Goal: Task Accomplishment & Management: Manage account settings

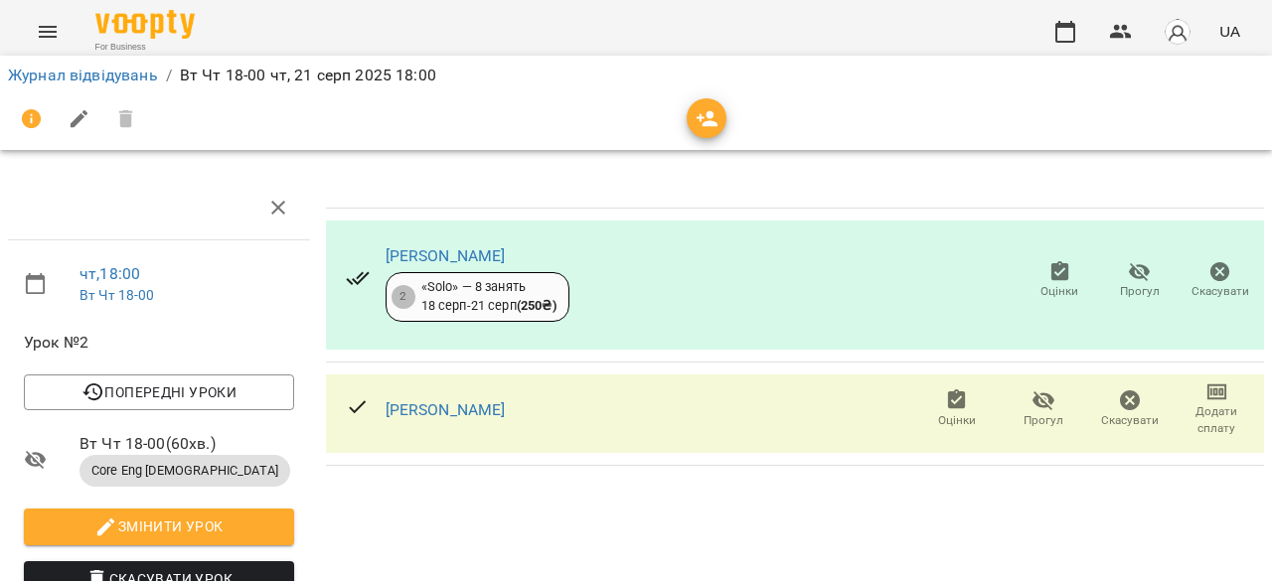
click at [1035, 256] on button "Оцінки" at bounding box center [1059, 281] width 80 height 56
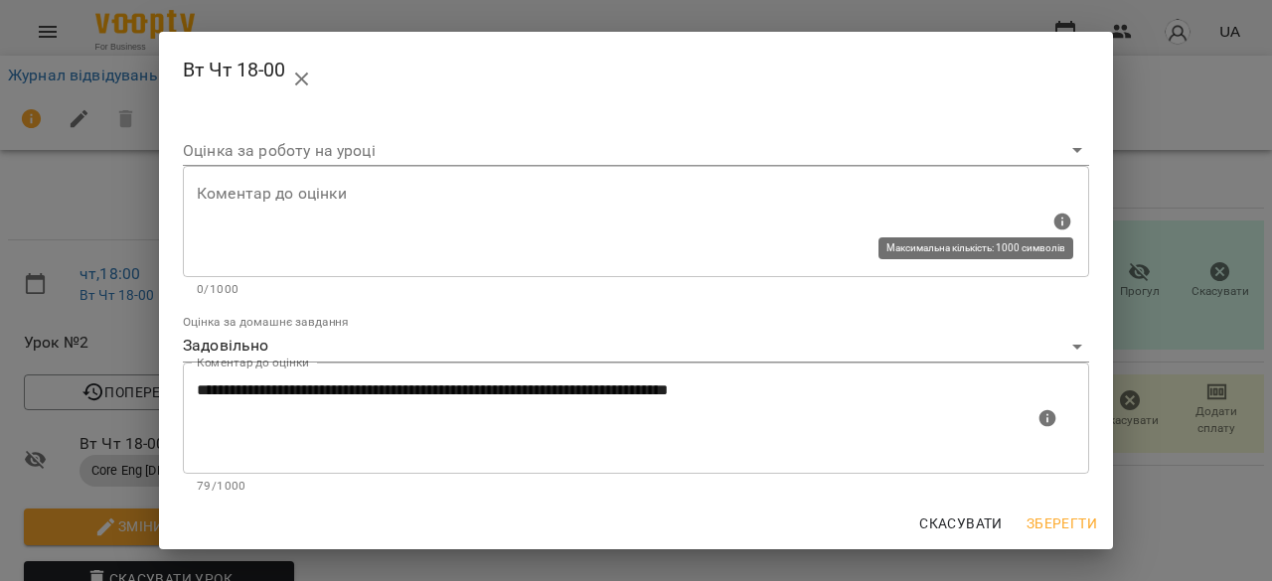
scroll to position [202, 0]
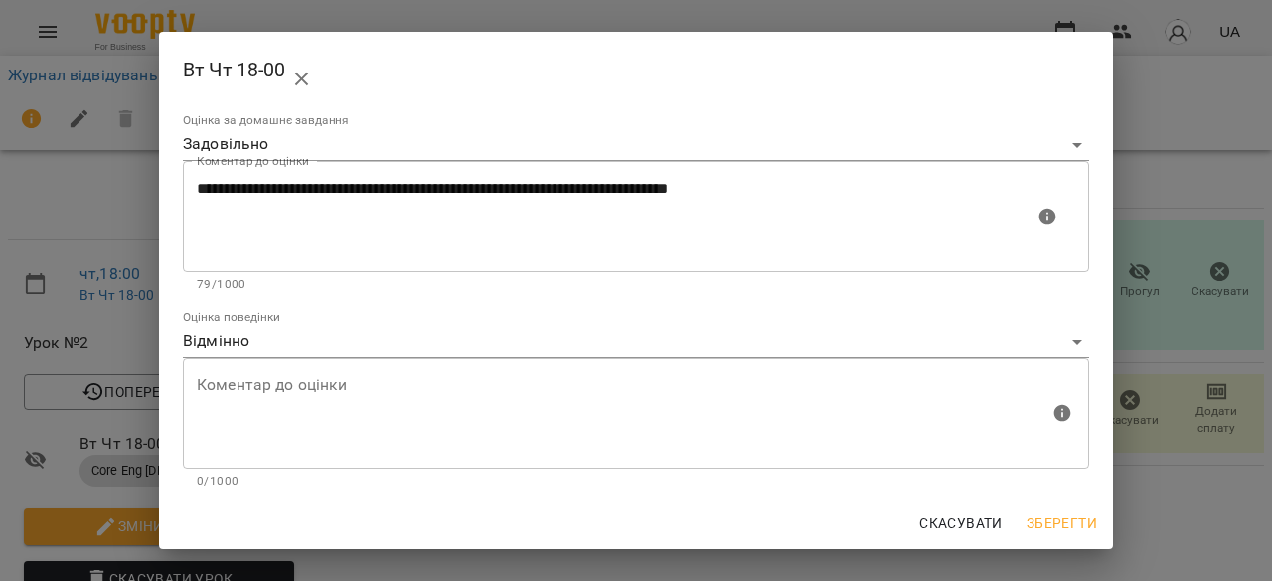
click at [1171, 284] on div "**********" at bounding box center [636, 290] width 1272 height 581
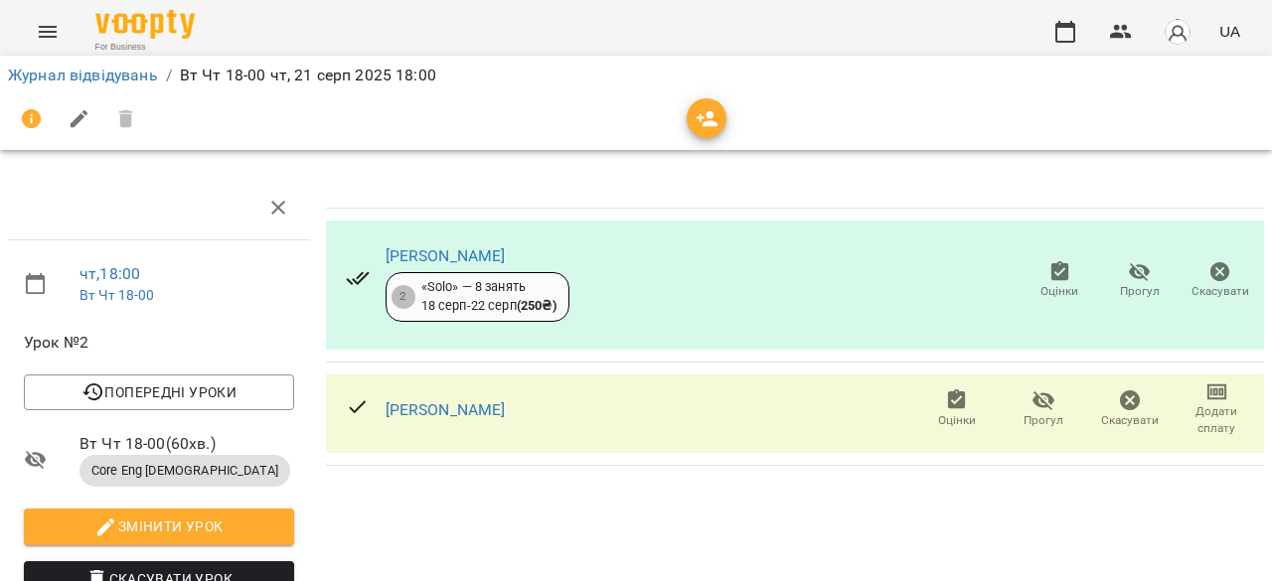
click at [948, 404] on icon "button" at bounding box center [957, 399] width 18 height 20
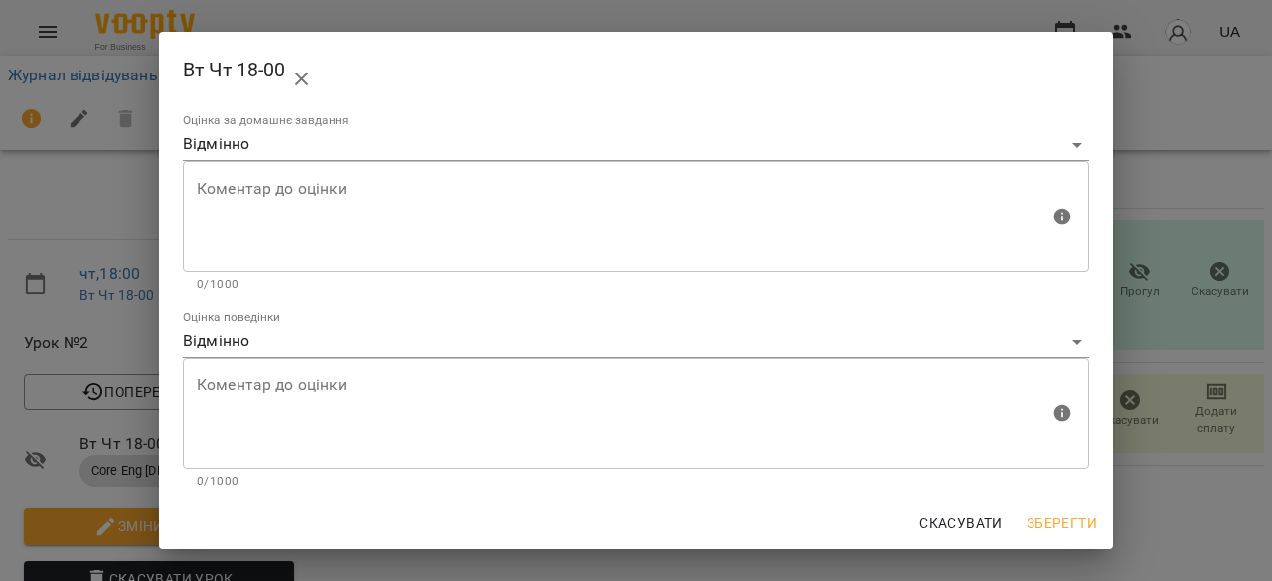
click at [1206, 279] on div "Вт Чт 18-00 Оцінка за роботу на уроці Коментар до оцінки Коментар до оцінки 0/1…" at bounding box center [636, 290] width 1272 height 581
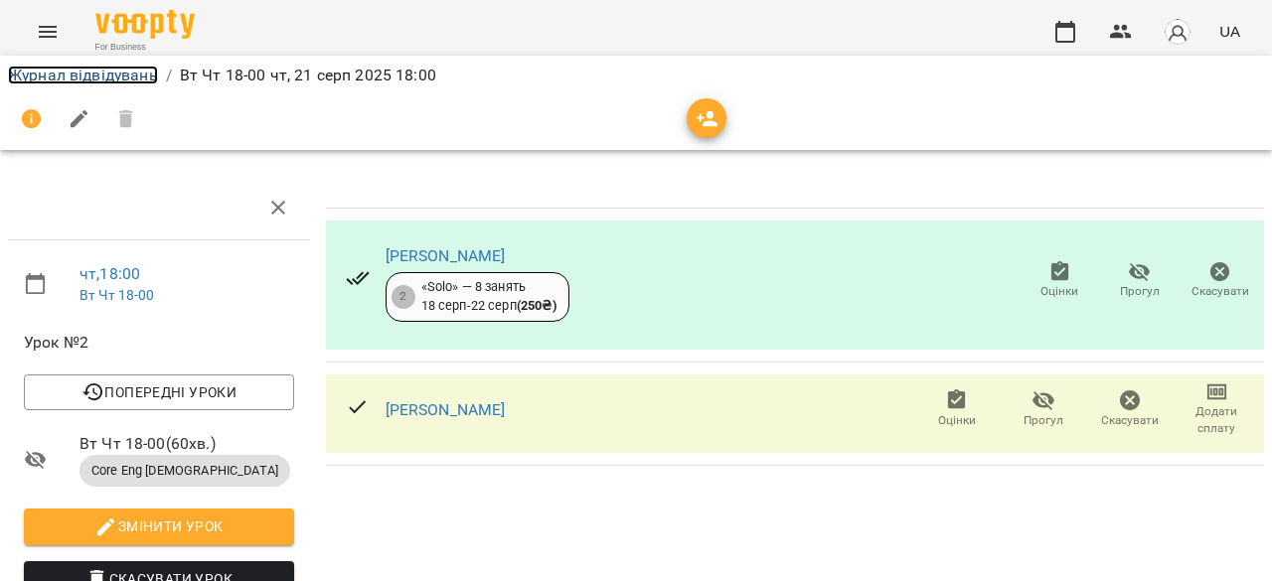
click at [77, 79] on link "Журнал відвідувань" at bounding box center [83, 75] width 150 height 19
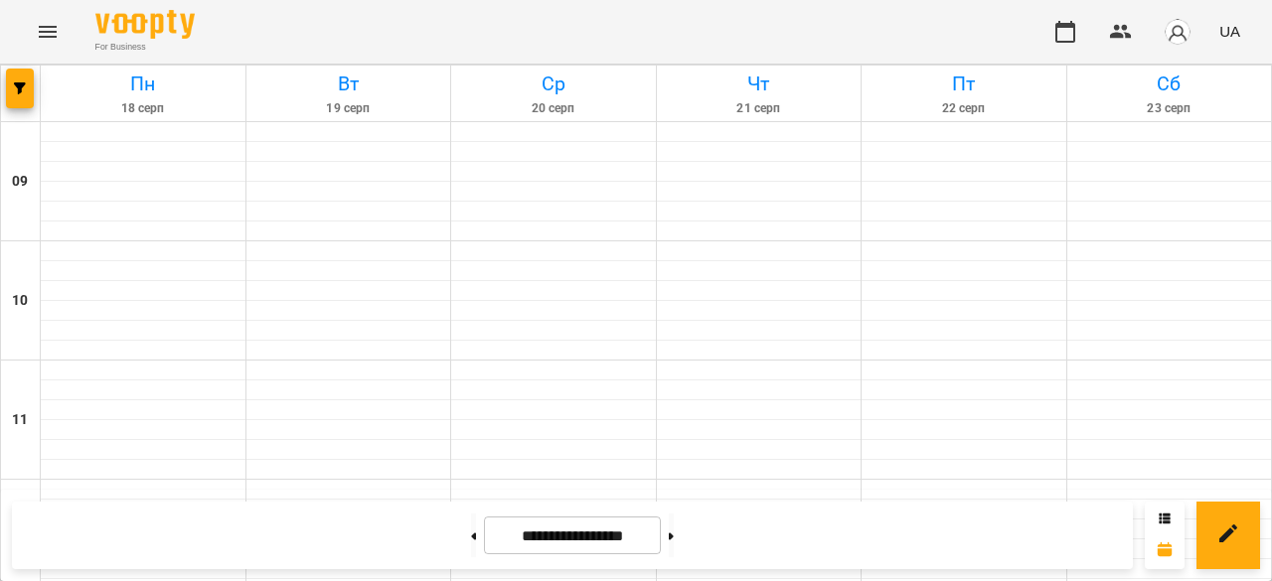
scroll to position [397, 0]
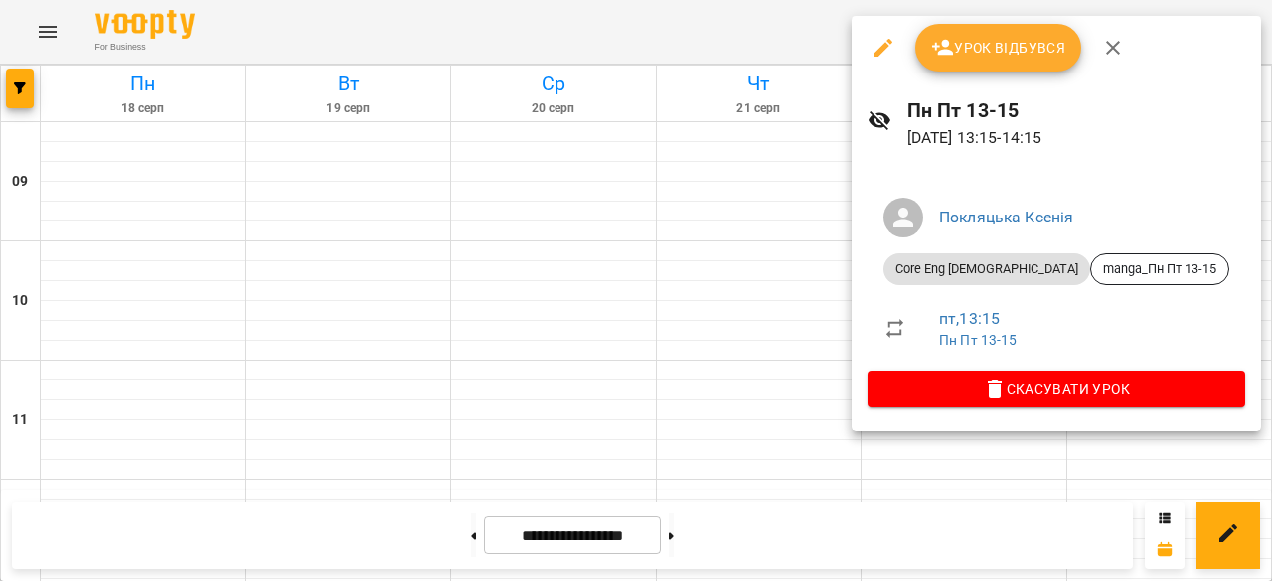
click at [994, 51] on span "Урок відбувся" at bounding box center [998, 48] width 135 height 24
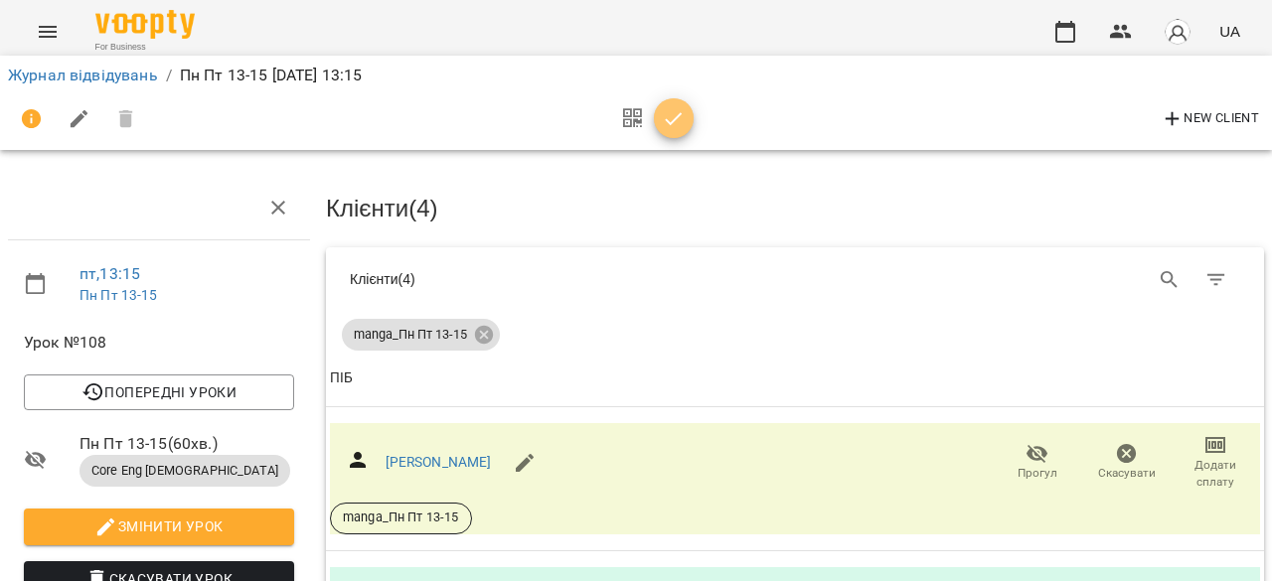
click at [677, 134] on button "button" at bounding box center [674, 118] width 40 height 40
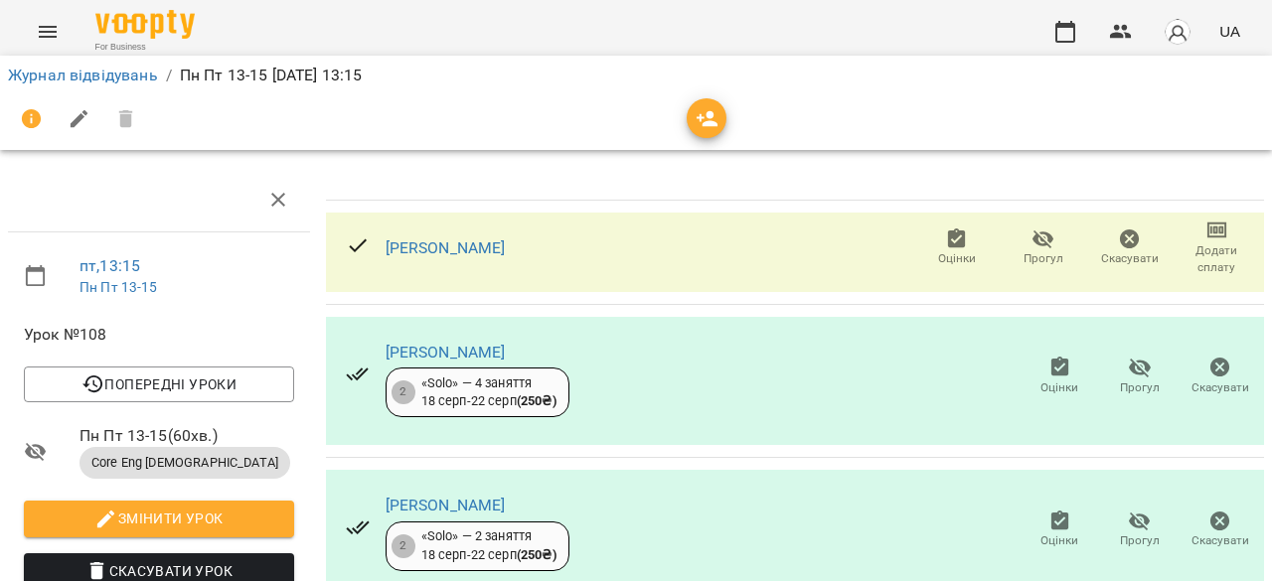
scroll to position [199, 0]
click at [1127, 510] on icon "button" at bounding box center [1139, 522] width 24 height 24
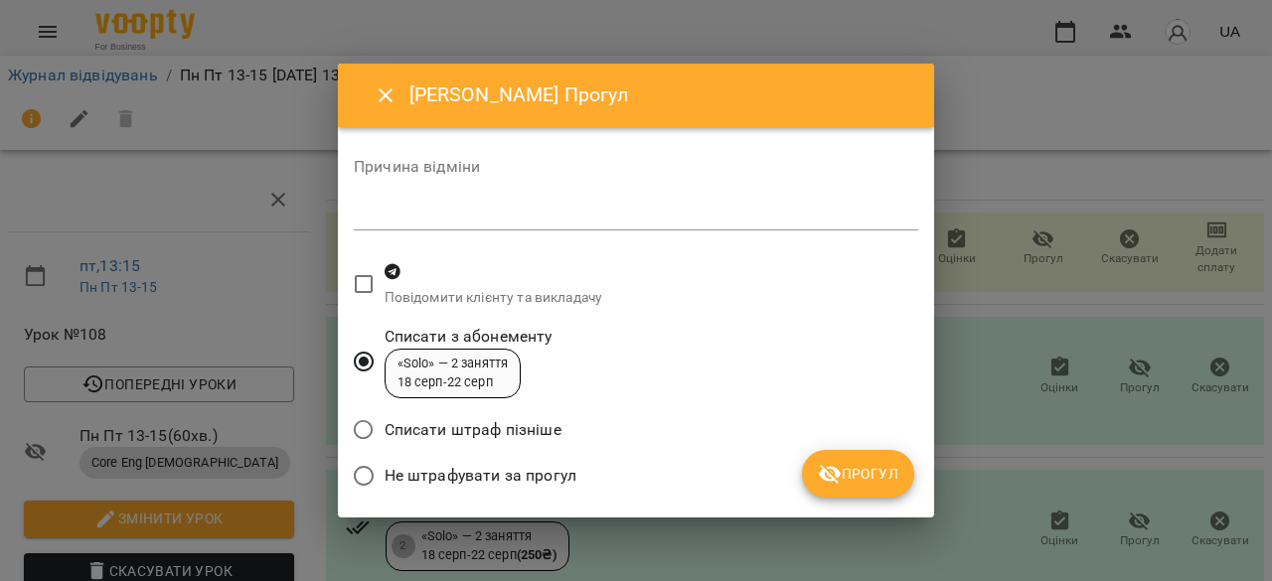
click at [457, 482] on span "Не штрафувати за прогул" at bounding box center [480, 476] width 192 height 24
click at [829, 466] on icon "submit" at bounding box center [830, 474] width 24 height 24
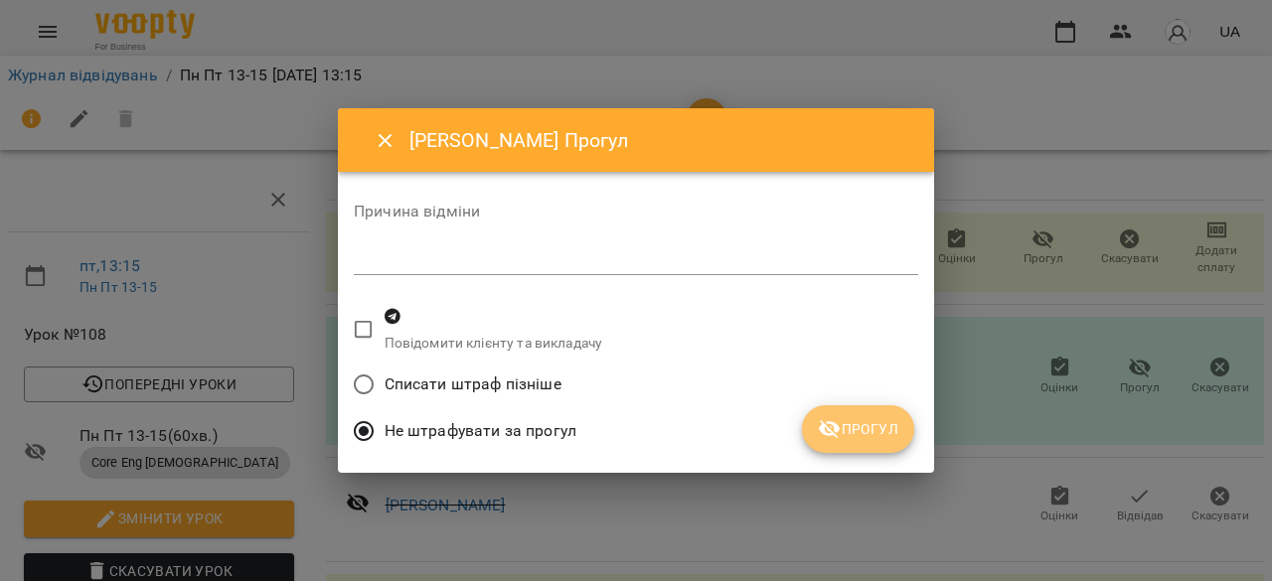
click at [836, 432] on icon "submit" at bounding box center [830, 429] width 24 height 24
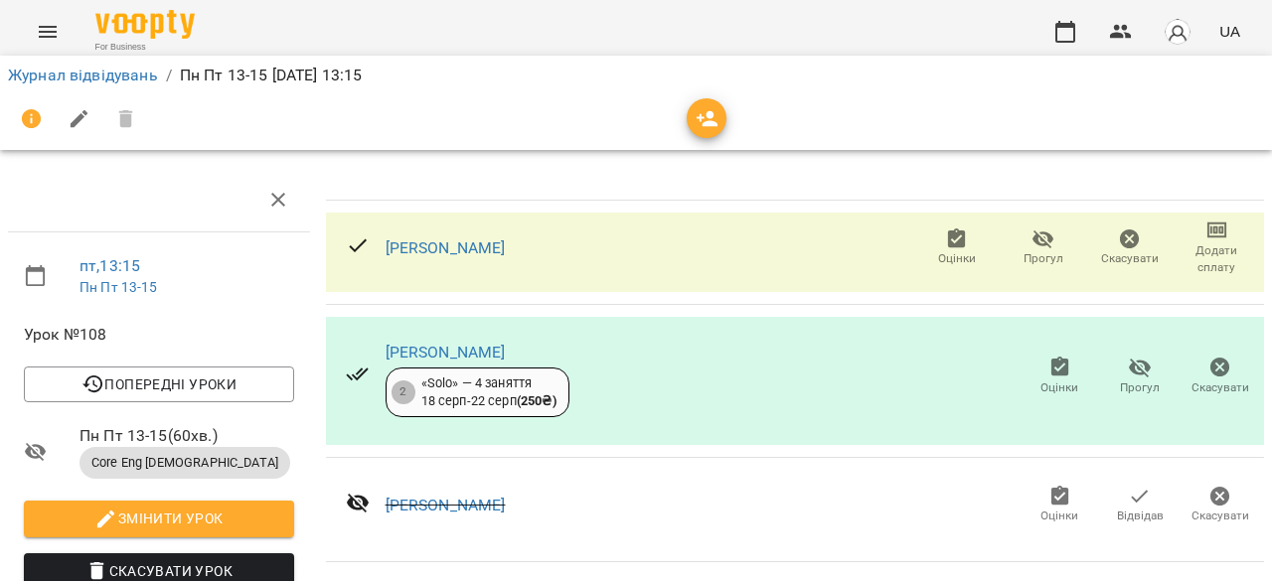
scroll to position [0, 0]
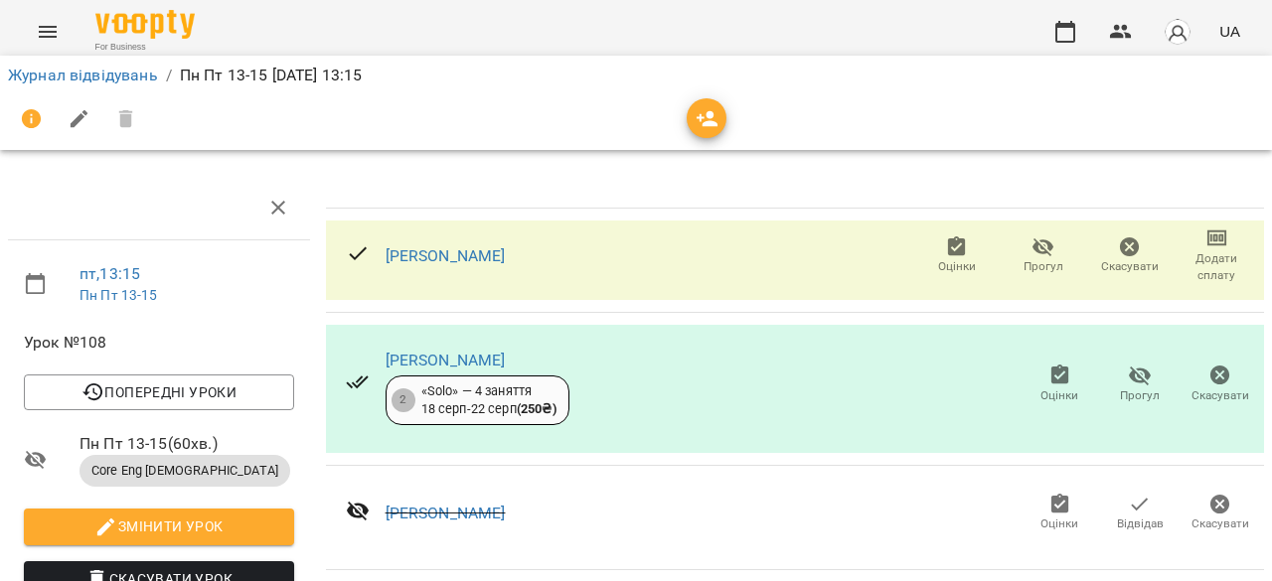
click at [948, 252] on icon "button" at bounding box center [957, 246] width 18 height 20
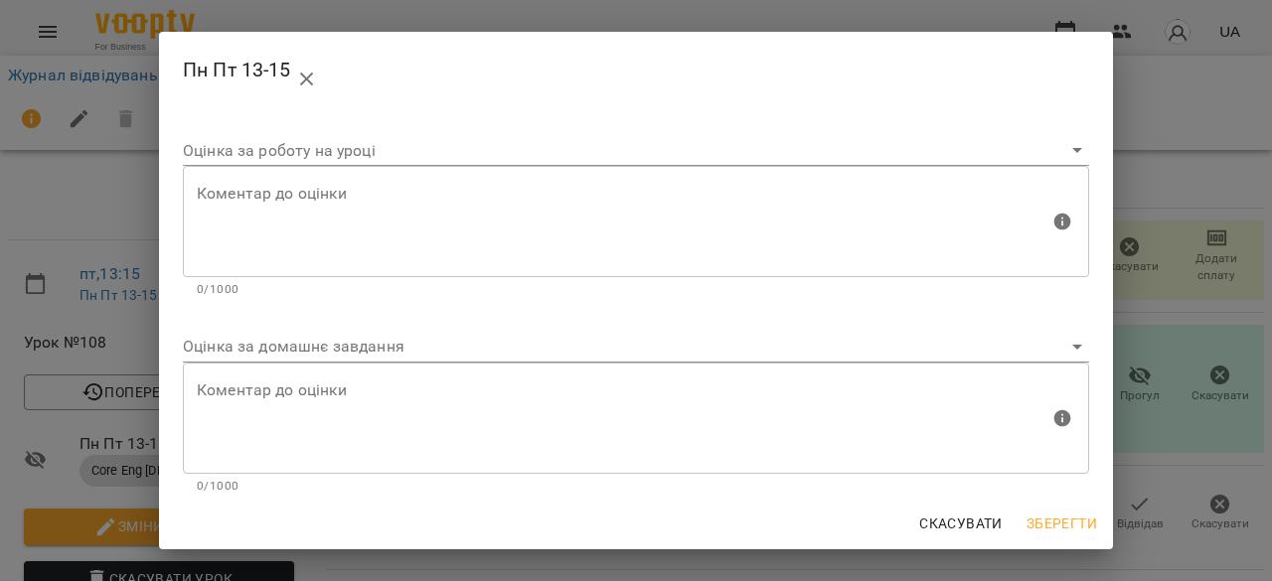
click at [656, 343] on body "For Business UA Журнал відвідувань / Пн Пт 13-15 [DATE] 13:15 пт , 13:15 Пн Пт …" at bounding box center [636, 417] width 1272 height 834
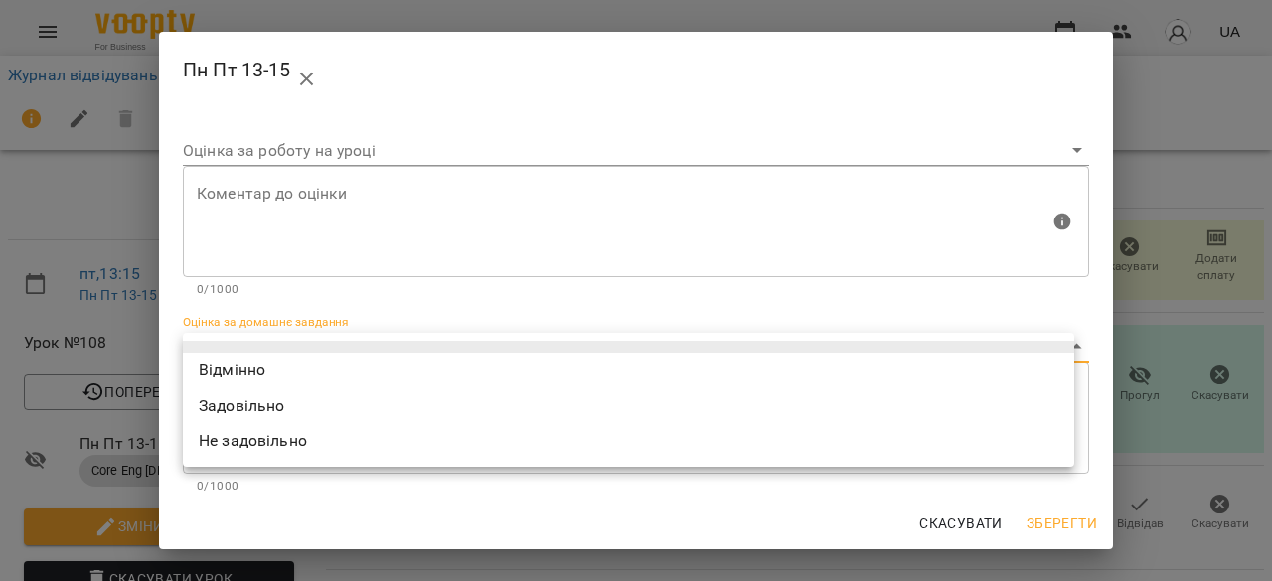
click at [648, 367] on li "Відмінно" at bounding box center [628, 371] width 891 height 36
type input "*********"
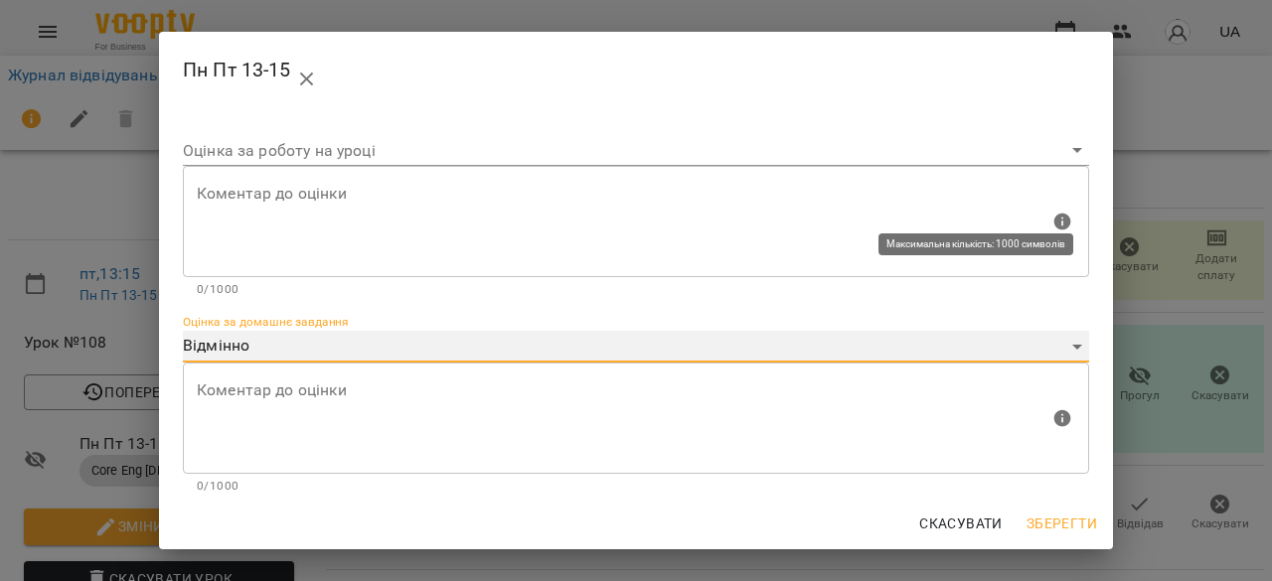
scroll to position [202, 0]
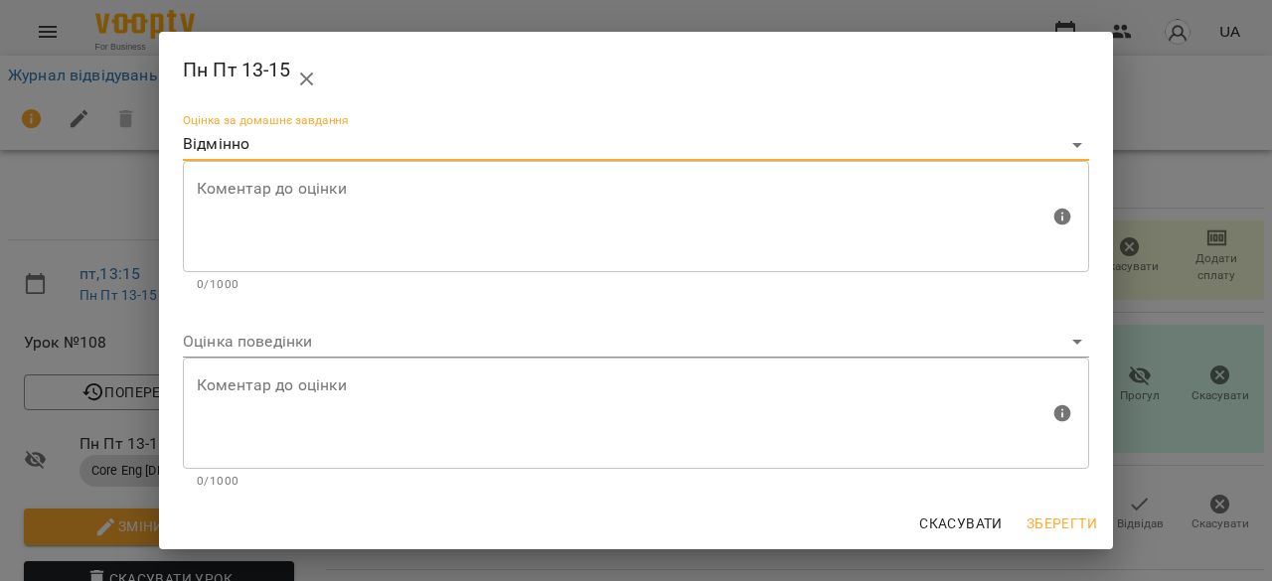
click at [648, 347] on body "For Business UA Журнал відвідувань / Пн Пт 13-15 [DATE] 13:15 пт , 13:15 Пн Пт …" at bounding box center [636, 417] width 1272 height 834
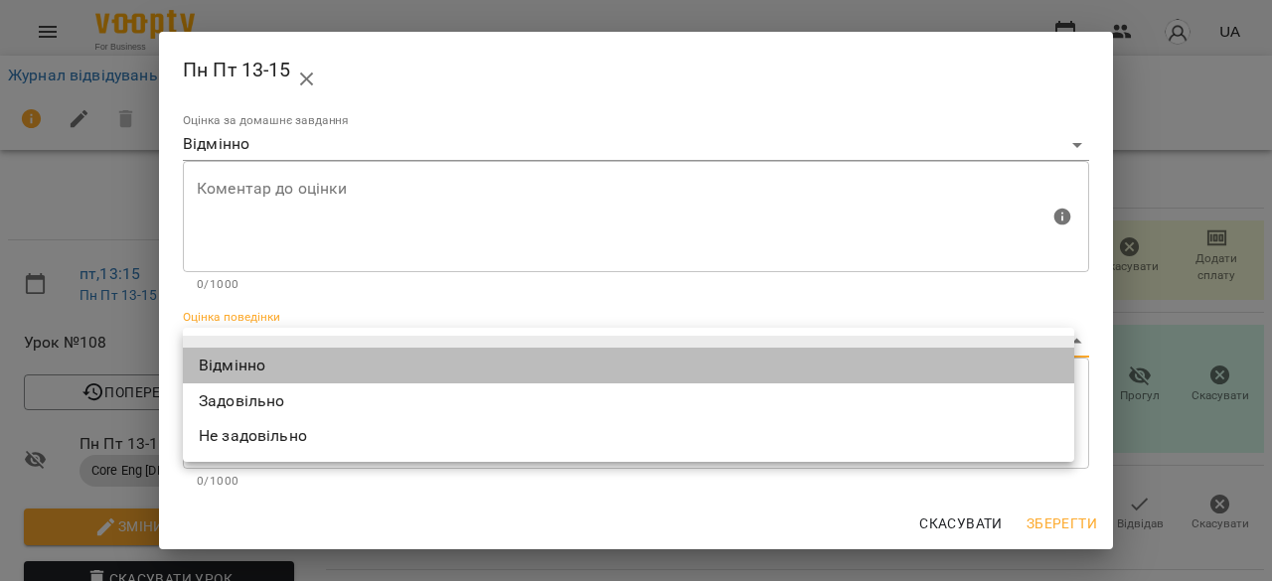
click at [648, 362] on li "Відмінно" at bounding box center [628, 366] width 891 height 36
type input "*********"
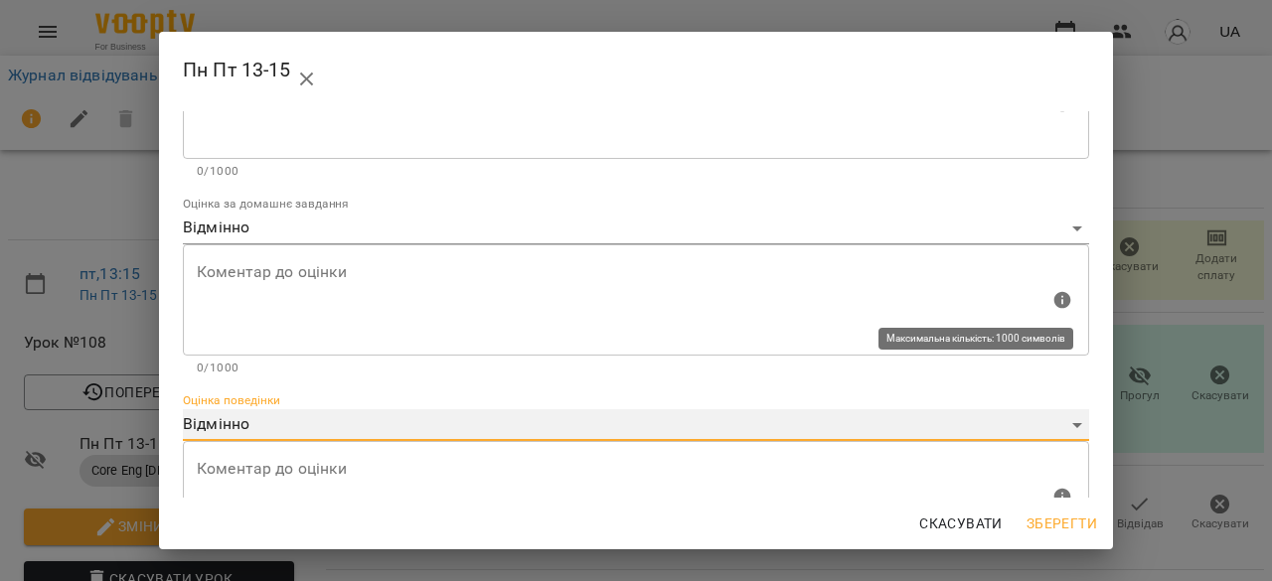
scroll to position [102, 0]
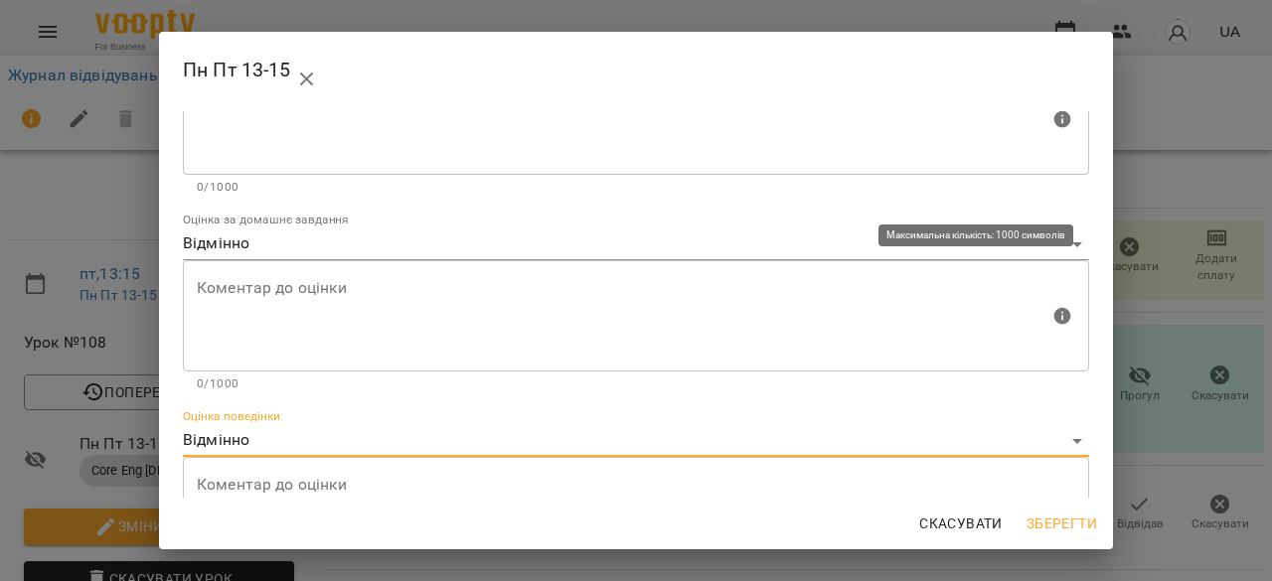
click at [650, 255] on body "For Business UA Журнал відвідувань / Пн Пт 13-15 [DATE] 13:15 пт , 13:15 Пн Пт …" at bounding box center [636, 417] width 1272 height 834
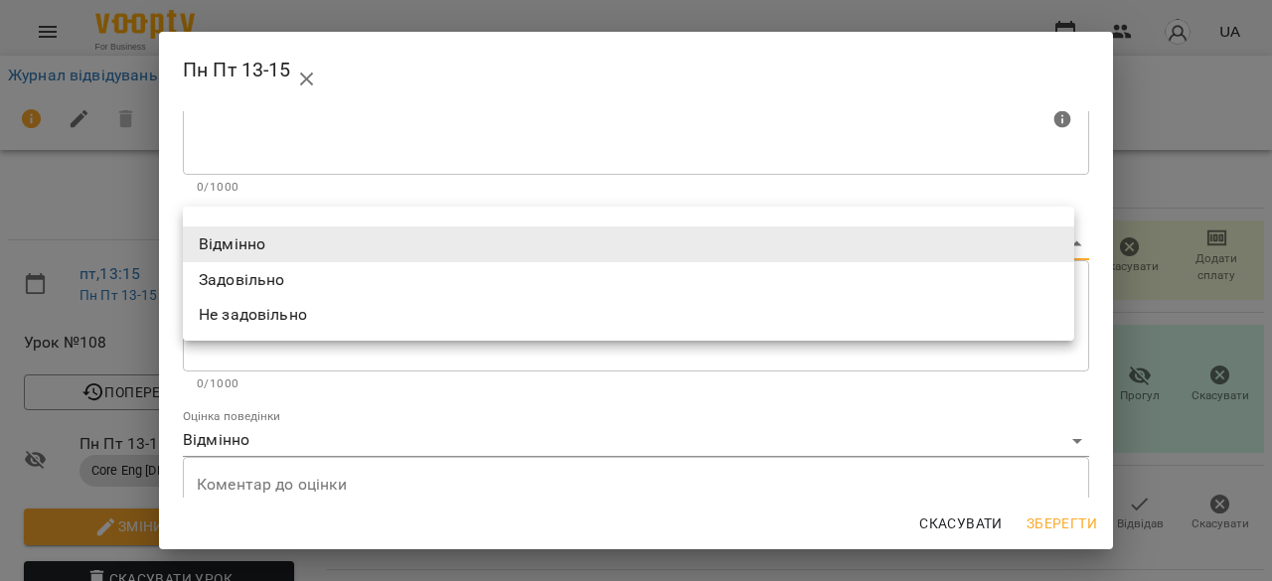
click at [608, 333] on ul "Відмінно Задовільно Не задовільно" at bounding box center [628, 274] width 891 height 134
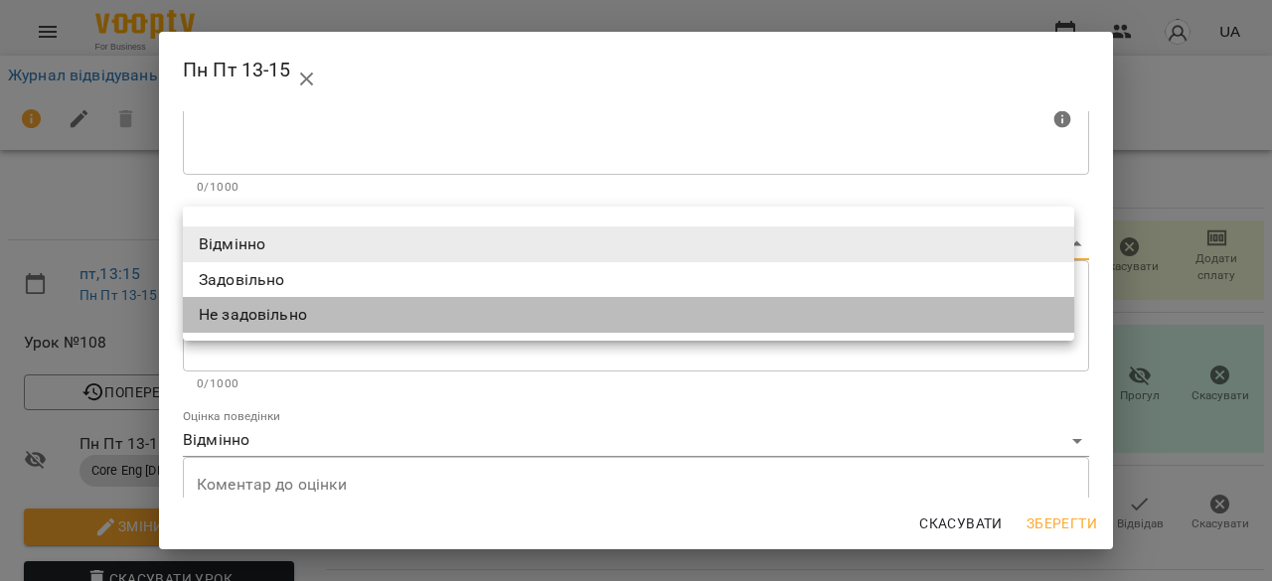
click at [593, 315] on li "Не задовільно" at bounding box center [628, 315] width 891 height 36
type input "**********"
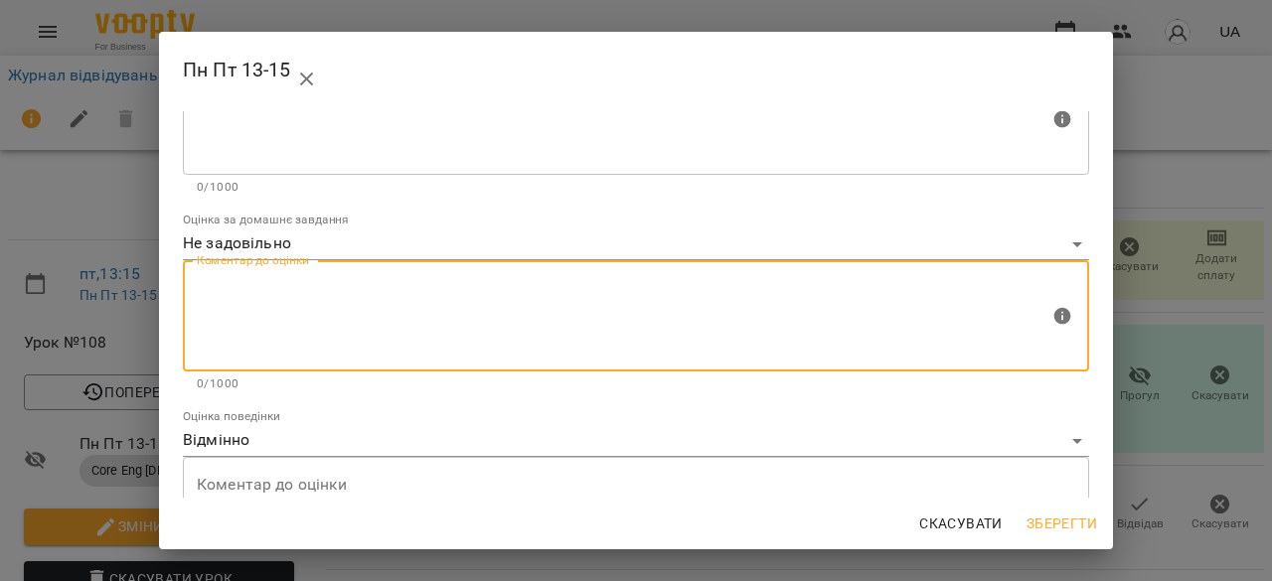
click at [568, 303] on textarea at bounding box center [623, 316] width 852 height 75
type textarea "*"
click at [646, 246] on body "For Business UA Журнал відвідувань / Пн Пт 13-15 [DATE] 13:15 пт , 13:15 Пн Пт …" at bounding box center [636, 417] width 1272 height 834
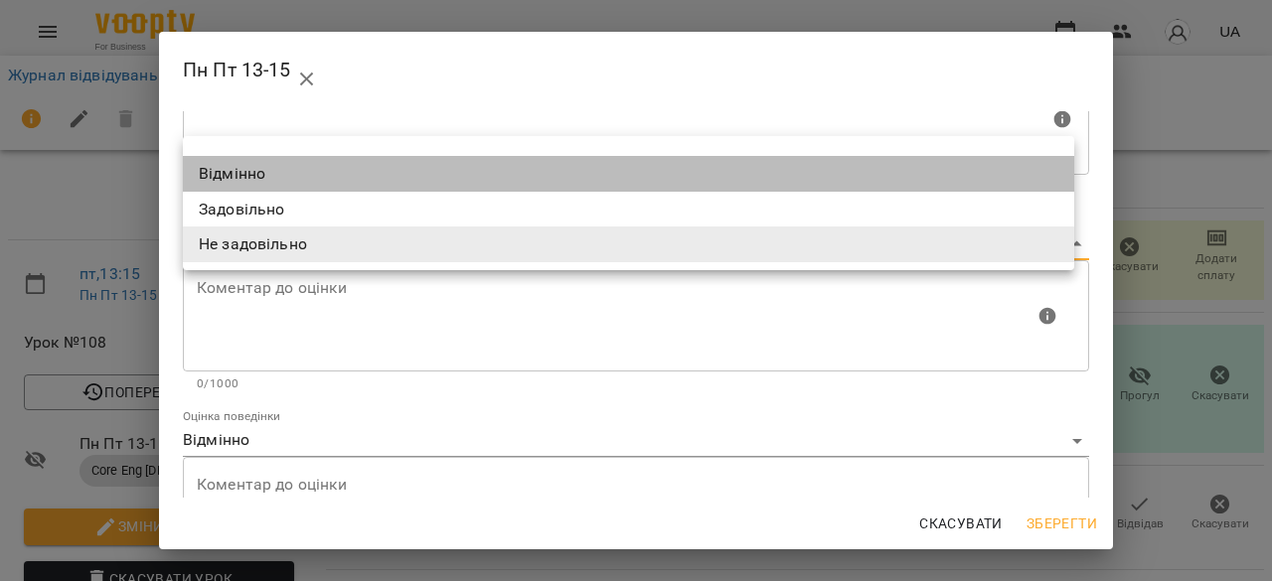
click at [692, 161] on li "Відмінно" at bounding box center [628, 174] width 891 height 36
type input "*********"
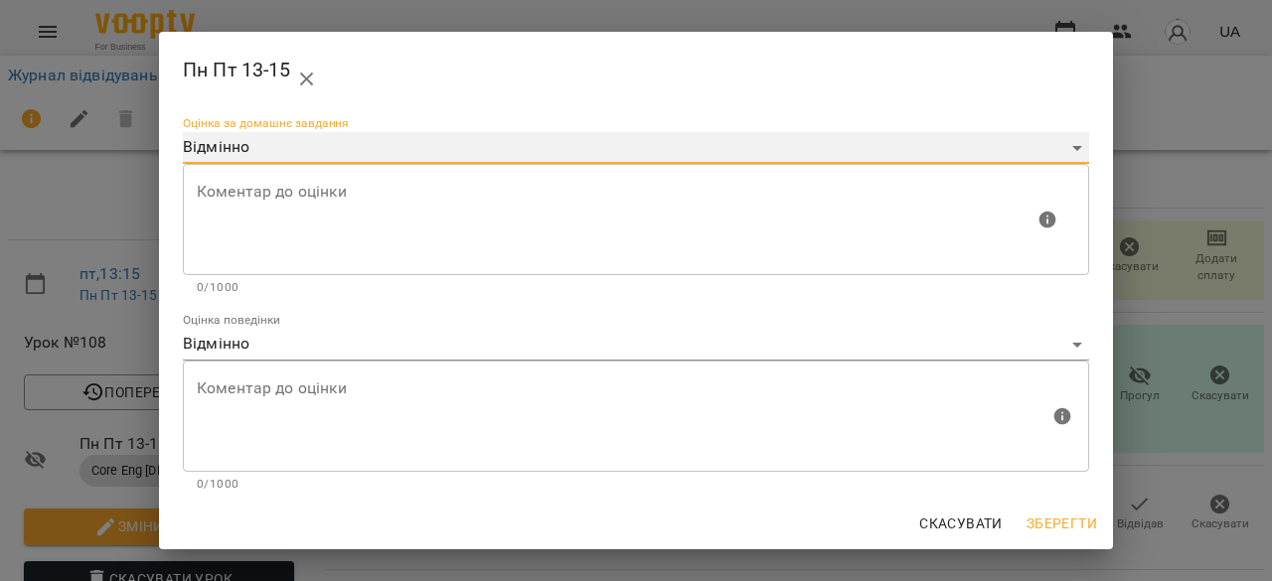
scroll to position [202, 0]
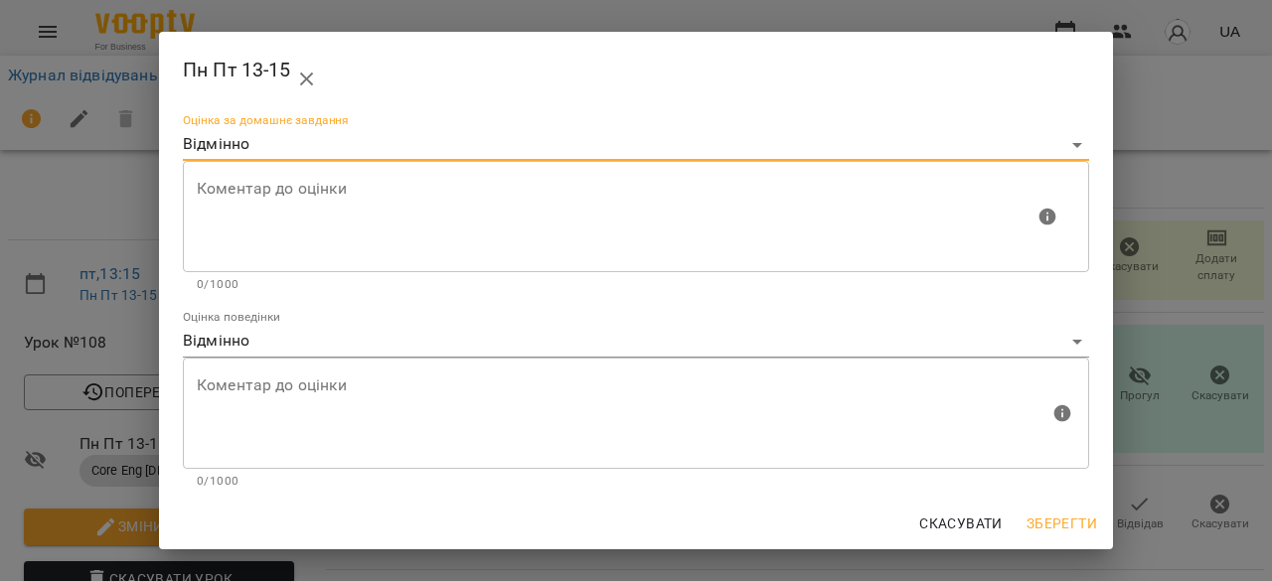
click at [1065, 506] on button "Зберегти" at bounding box center [1061, 524] width 86 height 36
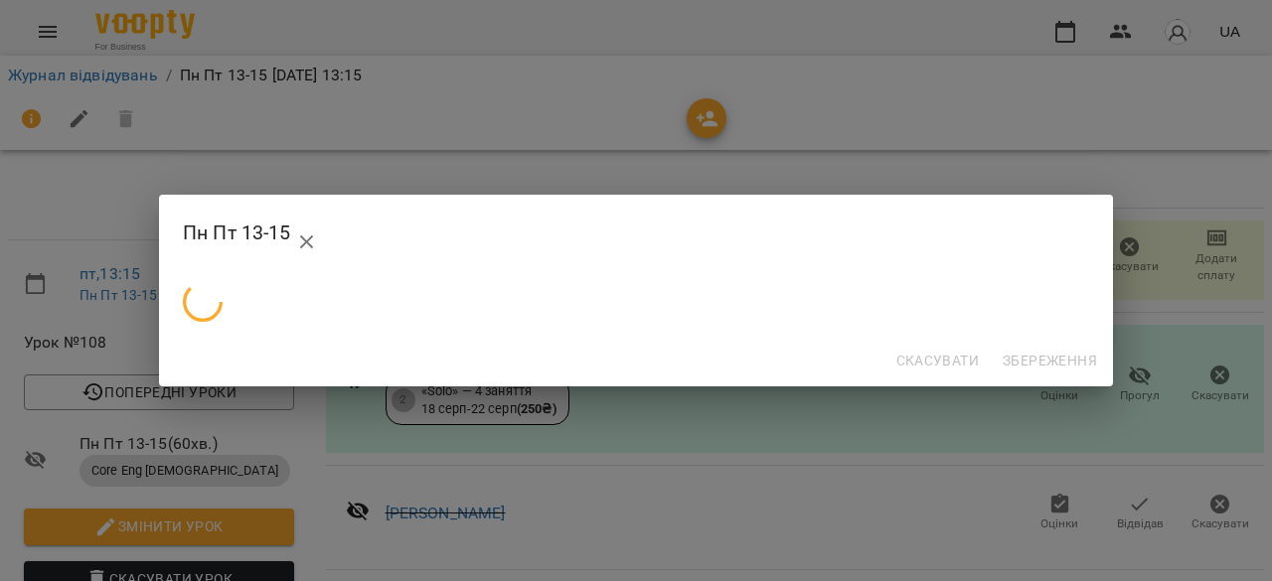
scroll to position [0, 0]
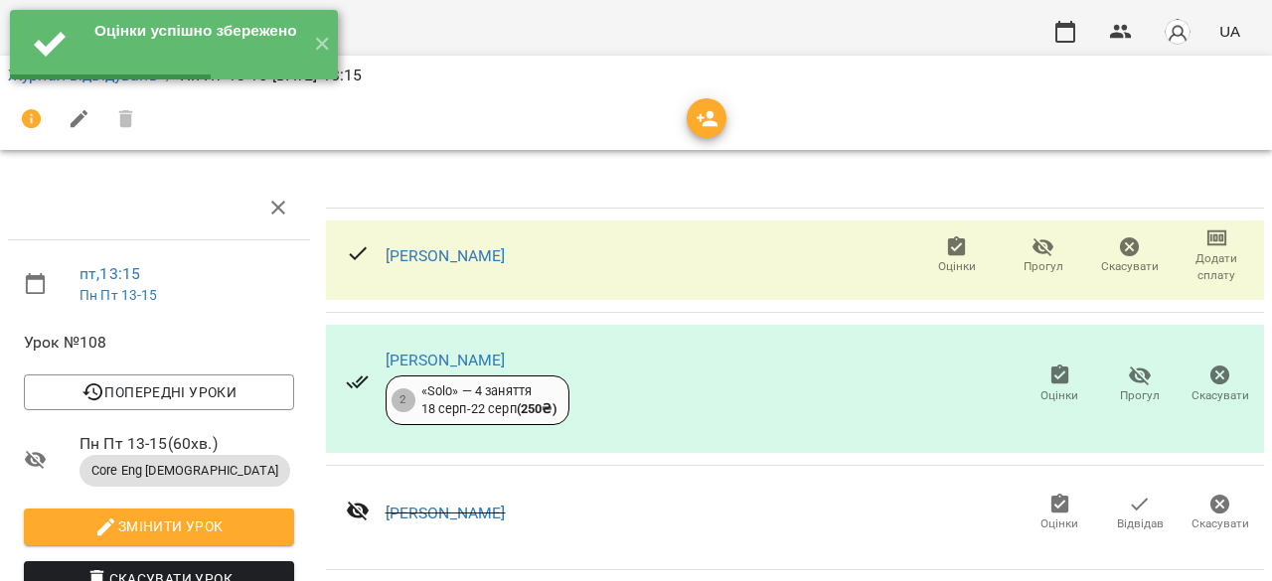
click at [1048, 367] on icon "button" at bounding box center [1060, 376] width 24 height 24
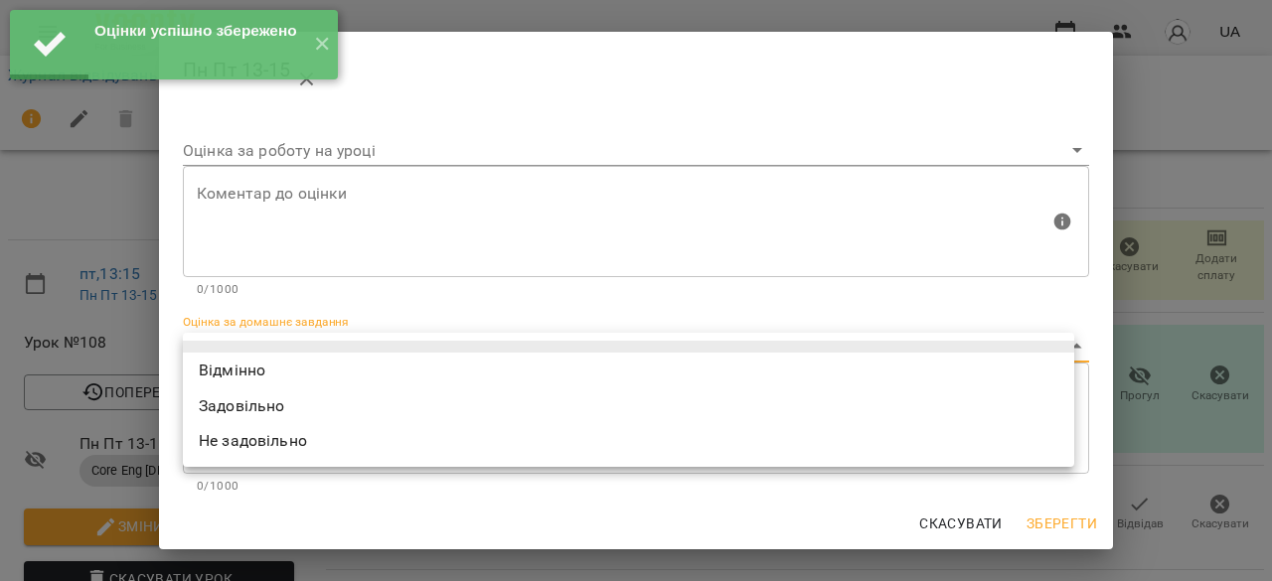
click at [998, 355] on body "Оцінки успішно збережено ✕ For Business UA Журнал відвідувань / Пн Пт 13-15 [DA…" at bounding box center [636, 417] width 1272 height 834
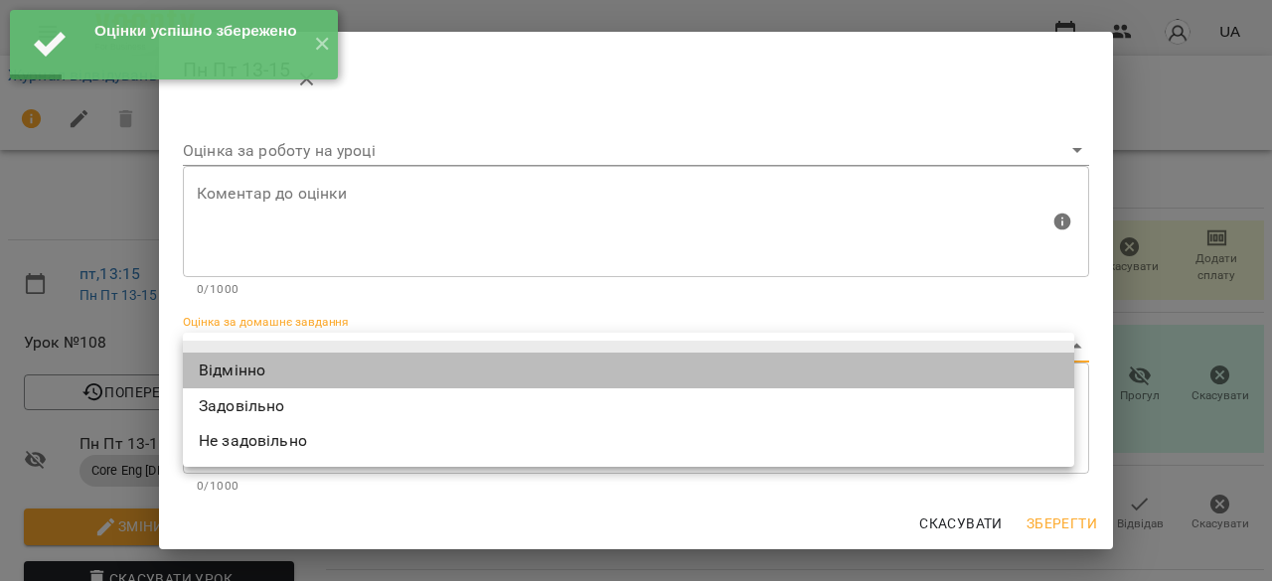
click at [982, 376] on li "Відмінно" at bounding box center [628, 371] width 891 height 36
type input "*********"
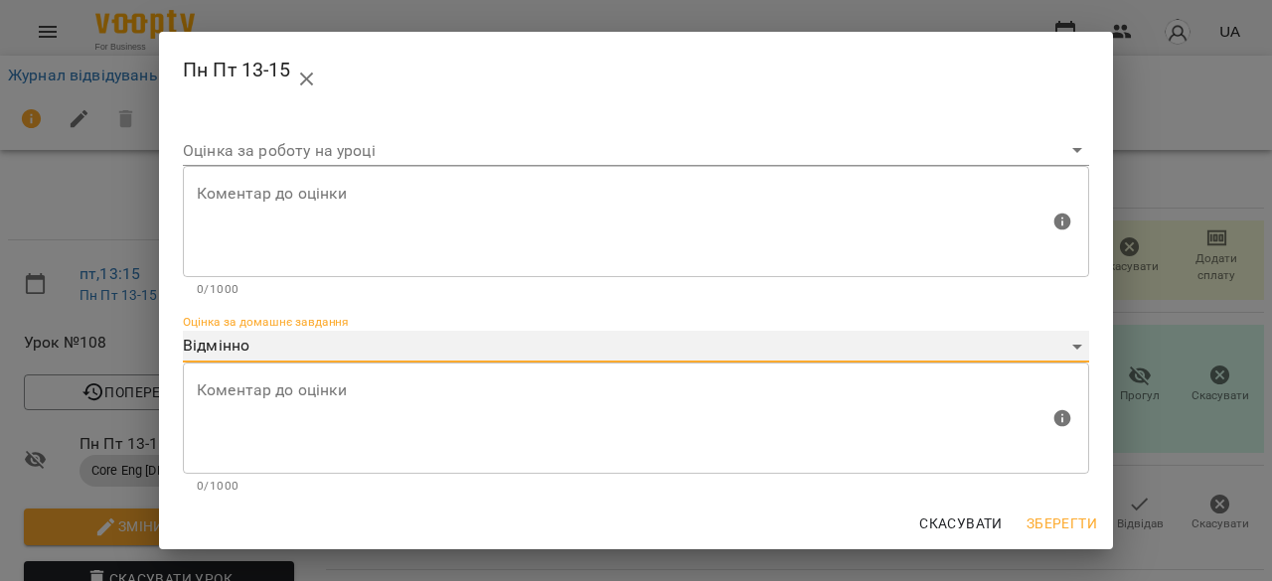
scroll to position [202, 0]
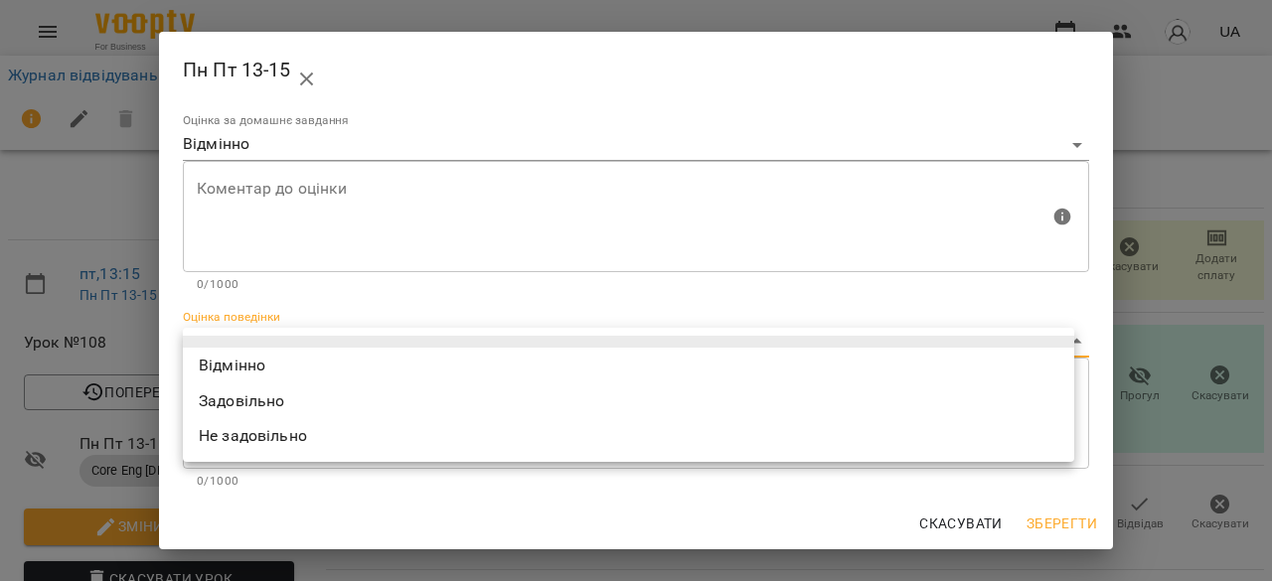
click at [979, 346] on body "For Business UA Журнал відвідувань / Пн Пт 13-15 [DATE] 13:15 пт , 13:15 Пн Пт …" at bounding box center [636, 417] width 1272 height 834
click at [981, 369] on li "Відмінно" at bounding box center [628, 366] width 891 height 36
type input "*********"
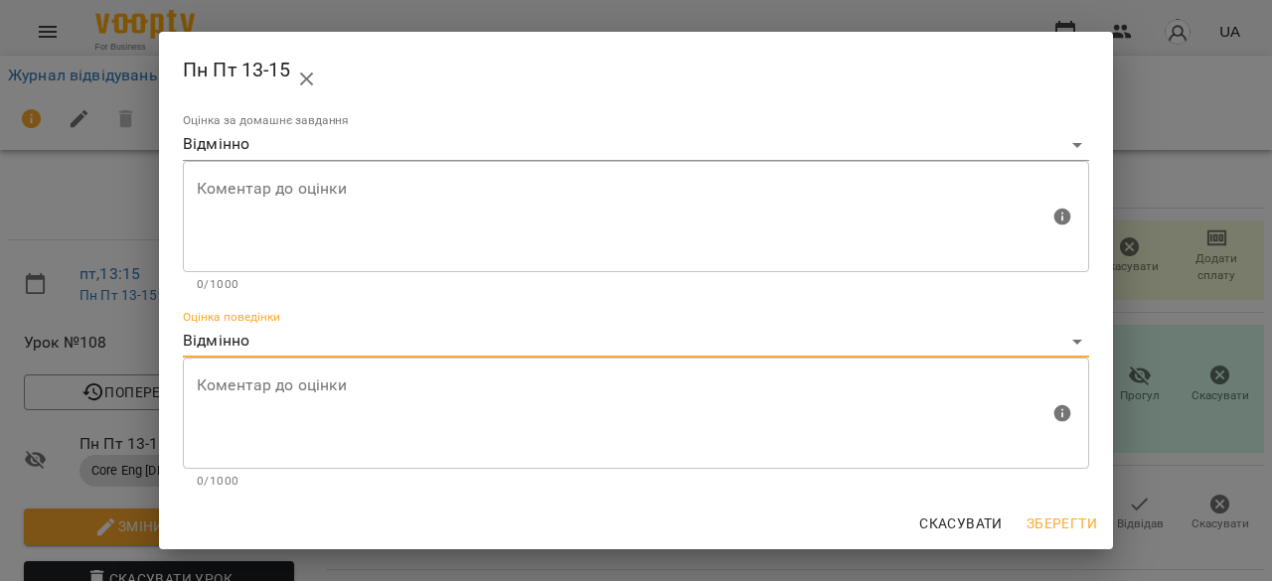
click at [1068, 512] on span "Зберегти" at bounding box center [1061, 524] width 71 height 24
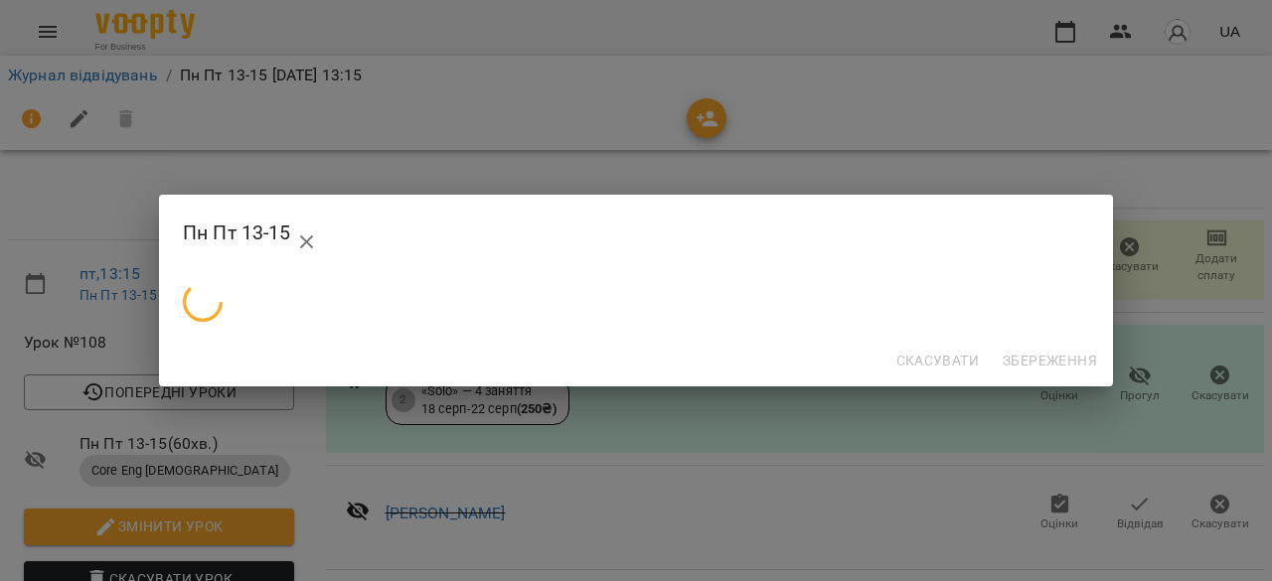
scroll to position [0, 0]
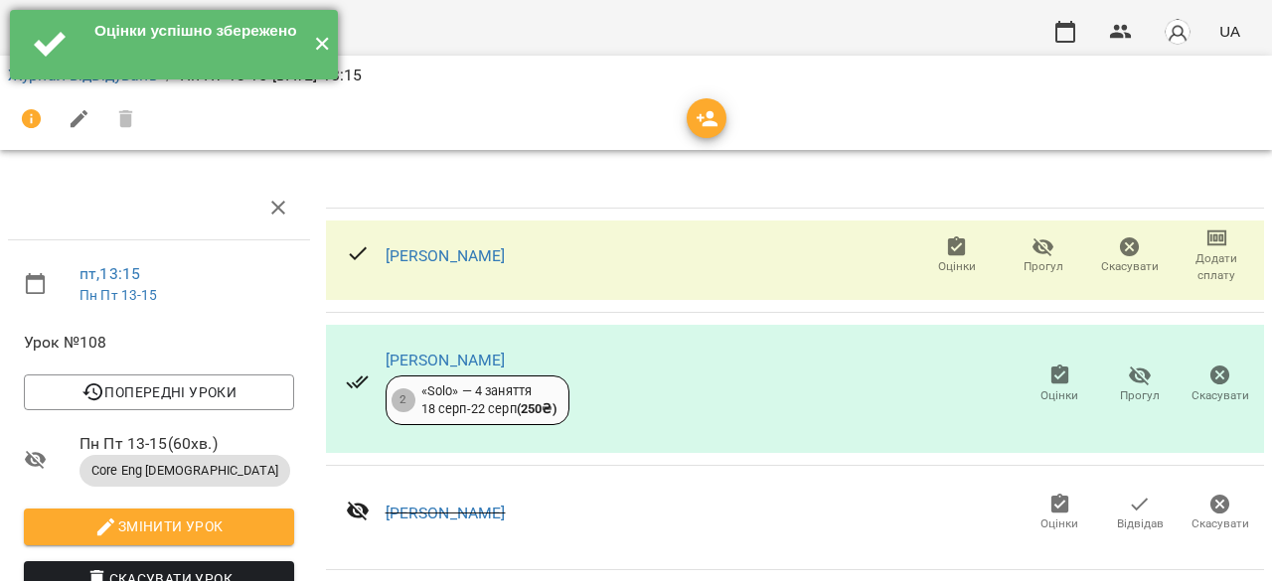
click at [317, 47] on button "✕" at bounding box center [321, 45] width 33 height 70
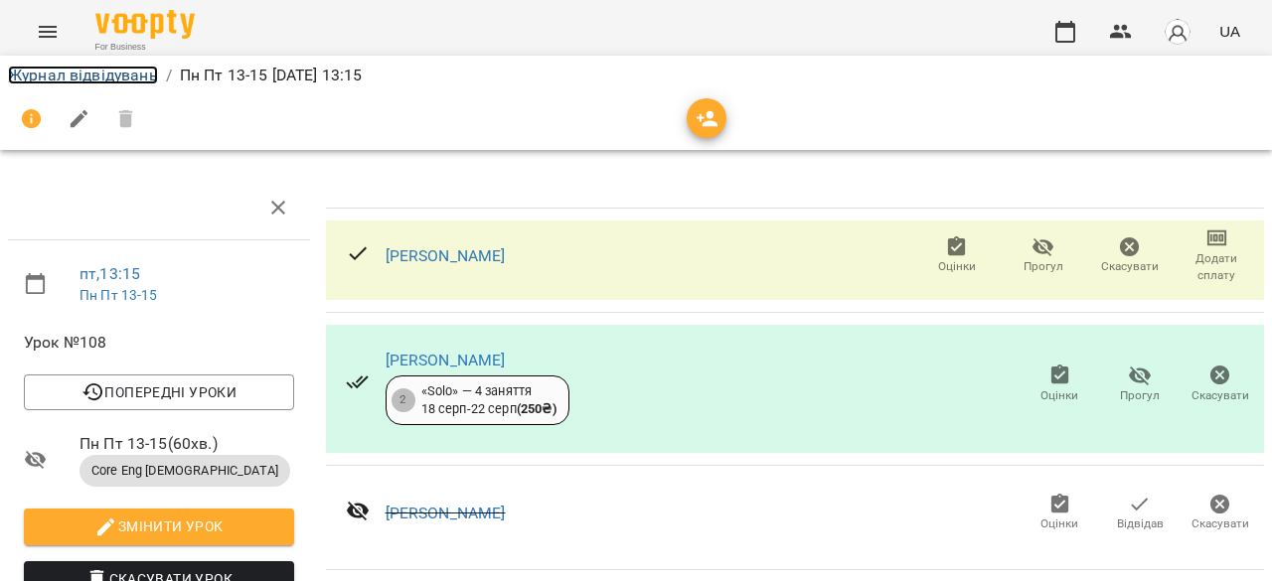
click at [60, 70] on link "Журнал відвідувань" at bounding box center [83, 75] width 150 height 19
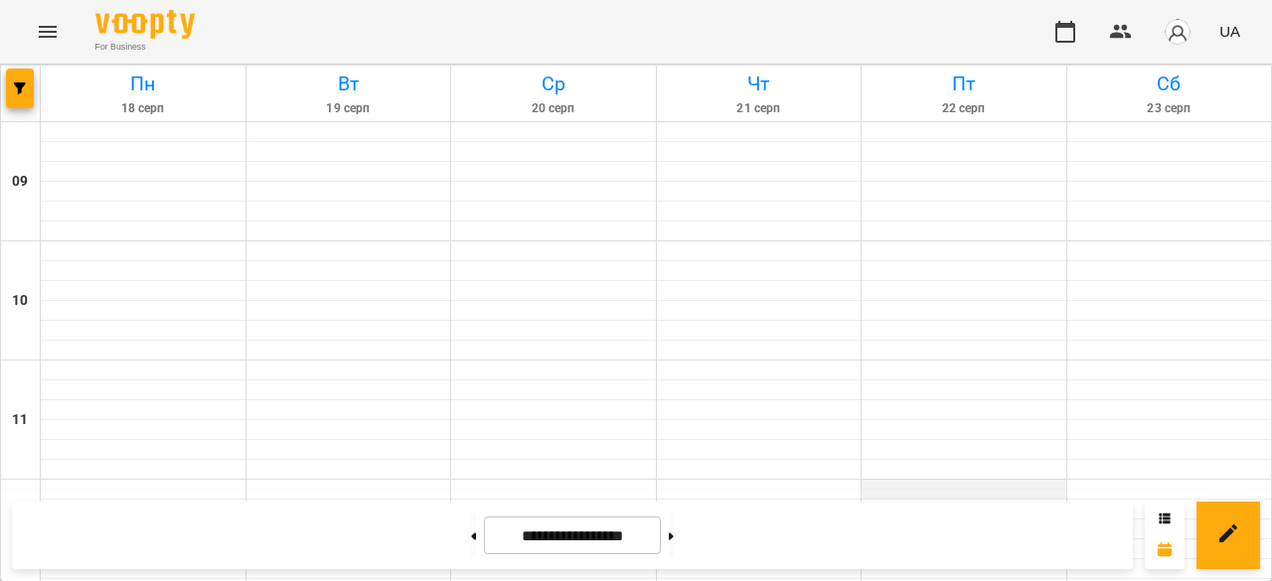
scroll to position [596, 0]
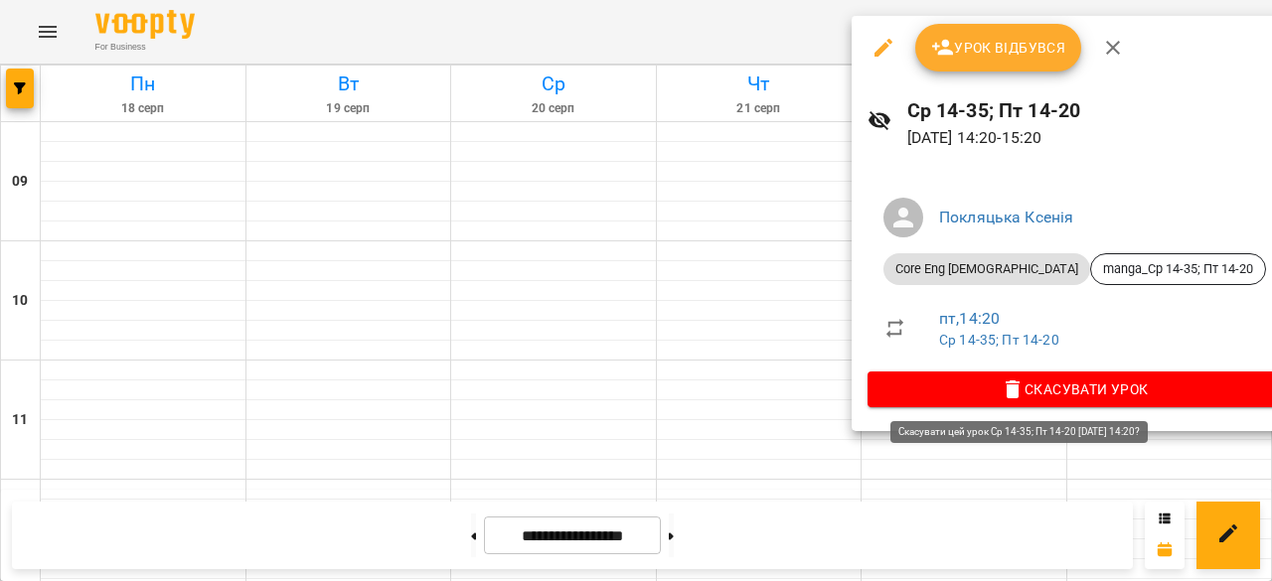
click at [1005, 388] on icon "button" at bounding box center [1012, 389] width 14 height 18
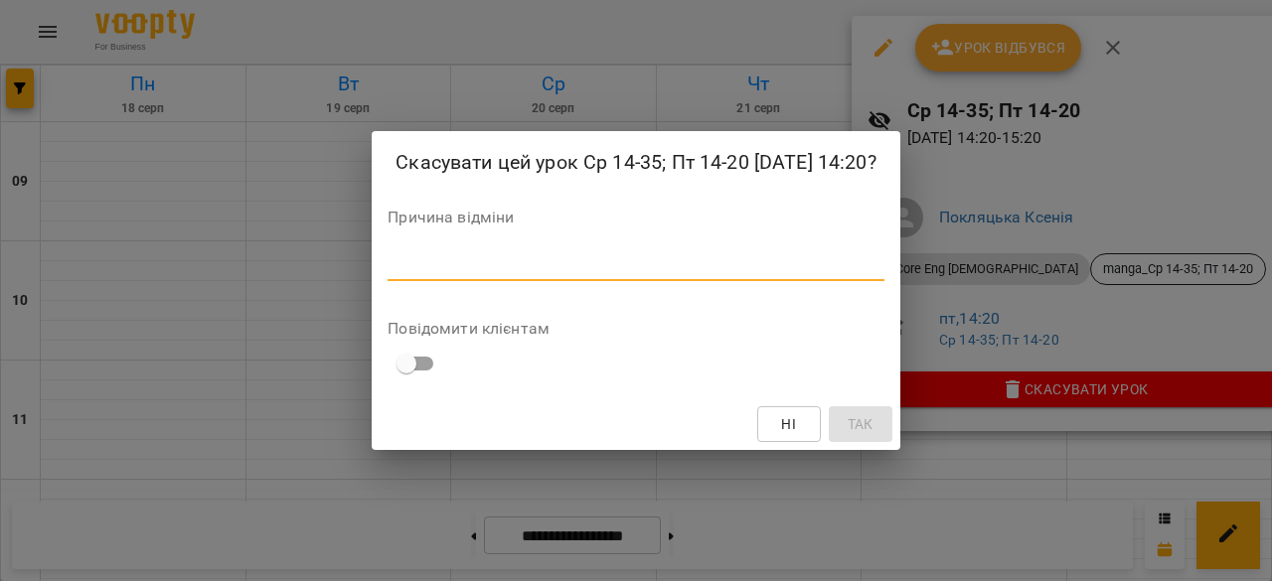
click at [571, 258] on textarea at bounding box center [635, 264] width 497 height 19
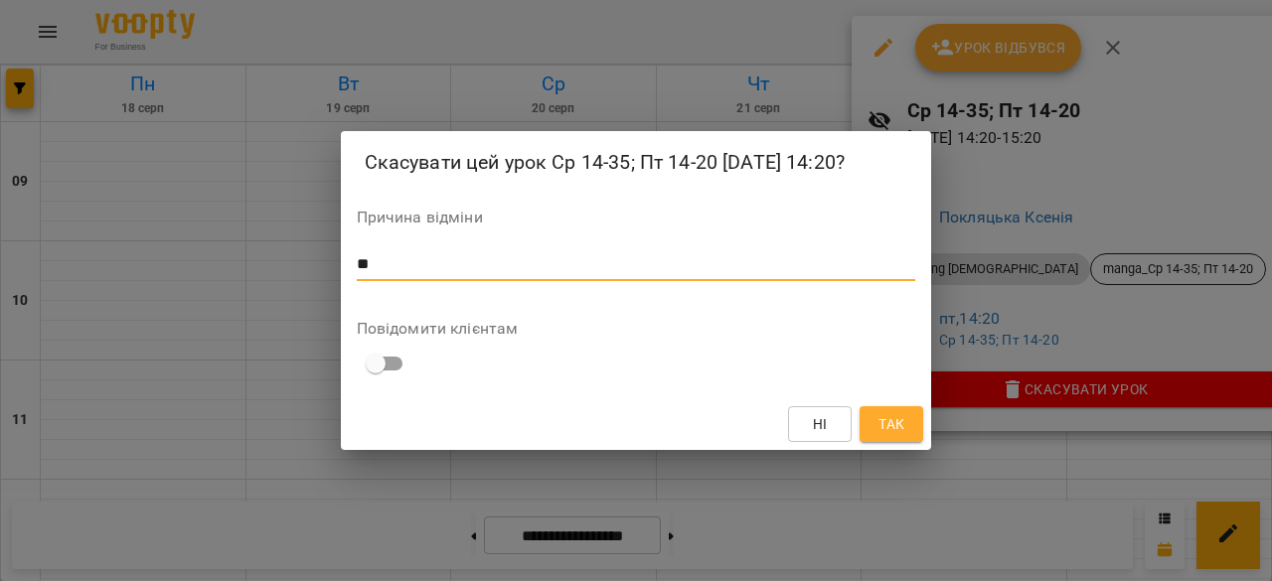
type textarea "*"
click at [403, 269] on textarea "**********" at bounding box center [636, 264] width 559 height 19
click at [785, 271] on textarea "**********" at bounding box center [636, 264] width 559 height 19
type textarea "**********"
click at [888, 426] on span "Так" at bounding box center [891, 424] width 26 height 24
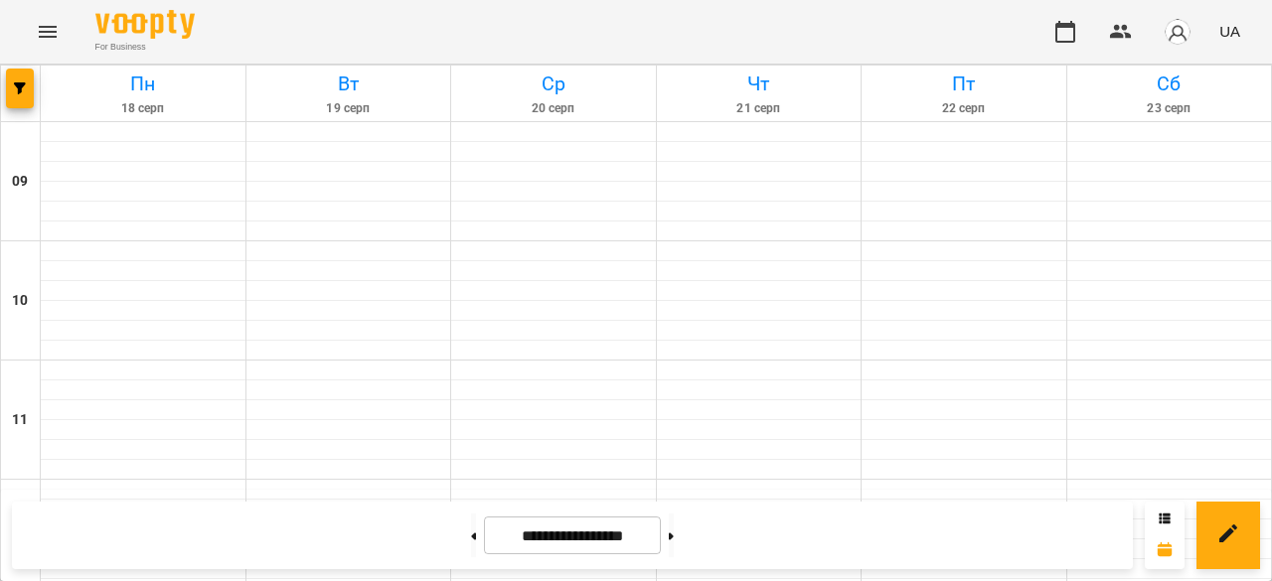
scroll to position [795, 0]
drag, startPoint x: 918, startPoint y: 269, endPoint x: 1064, endPoint y: 262, distance: 146.2
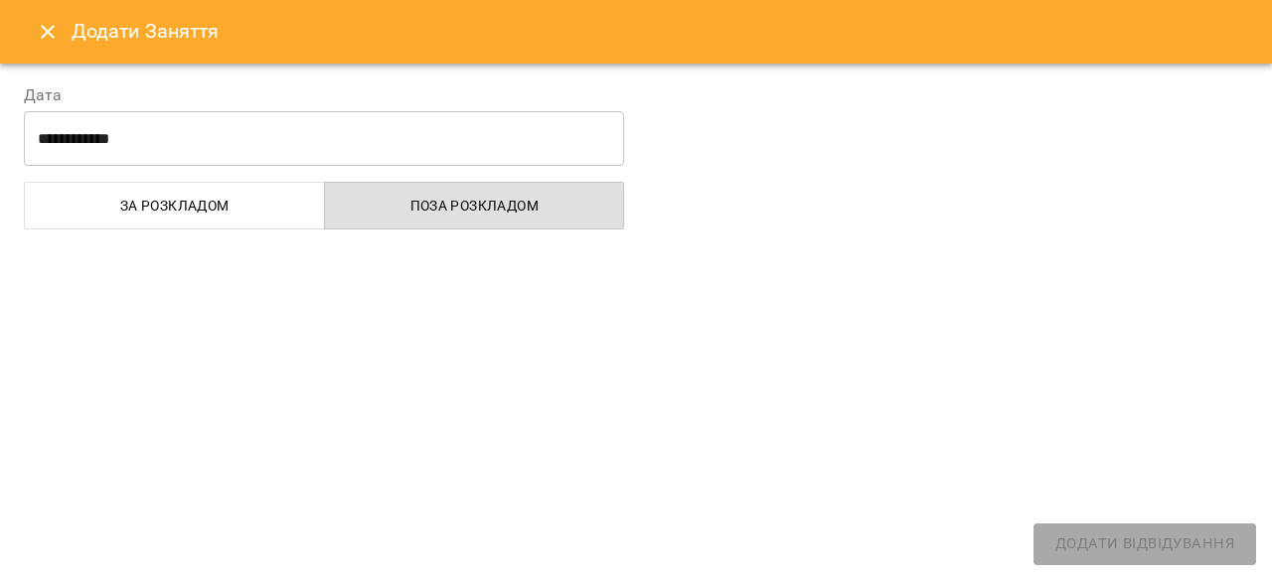
select select "**********"
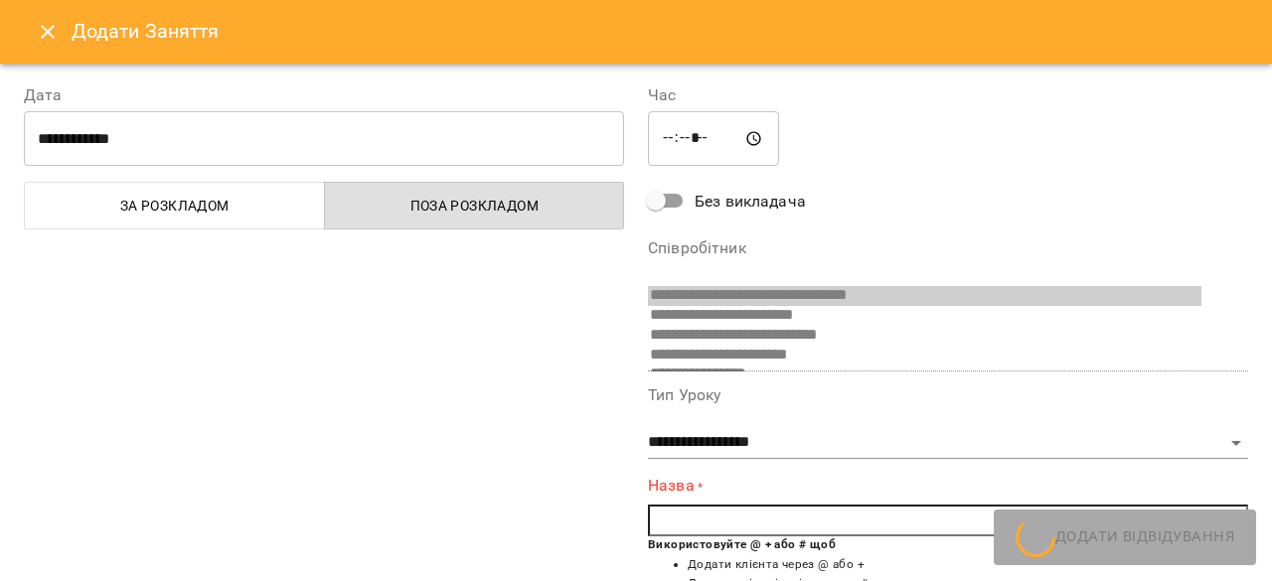
scroll to position [12, 0]
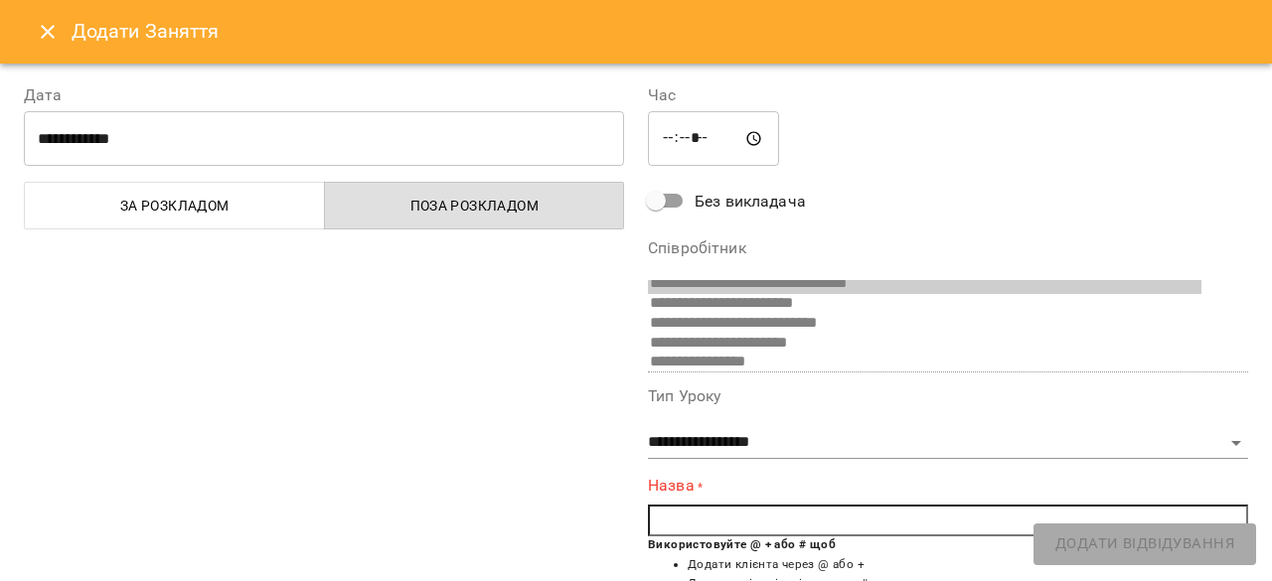
click at [44, 42] on icon "Close" at bounding box center [48, 32] width 24 height 24
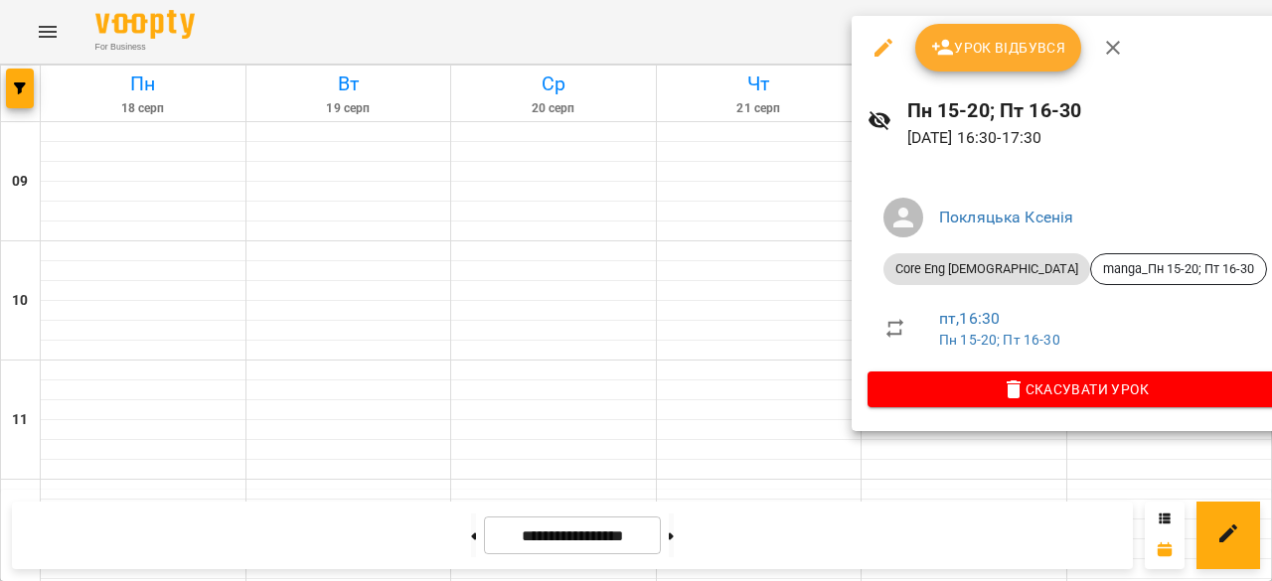
click at [851, 235] on div "[PERSON_NAME] Core Eng [DEMOGRAPHIC_DATA] manga_Пн 15-20; Пт 16-30 пт , 16:30 П…" at bounding box center [1074, 298] width 447 height 265
click at [945, 405] on button "Скасувати Урок" at bounding box center [1074, 390] width 415 height 36
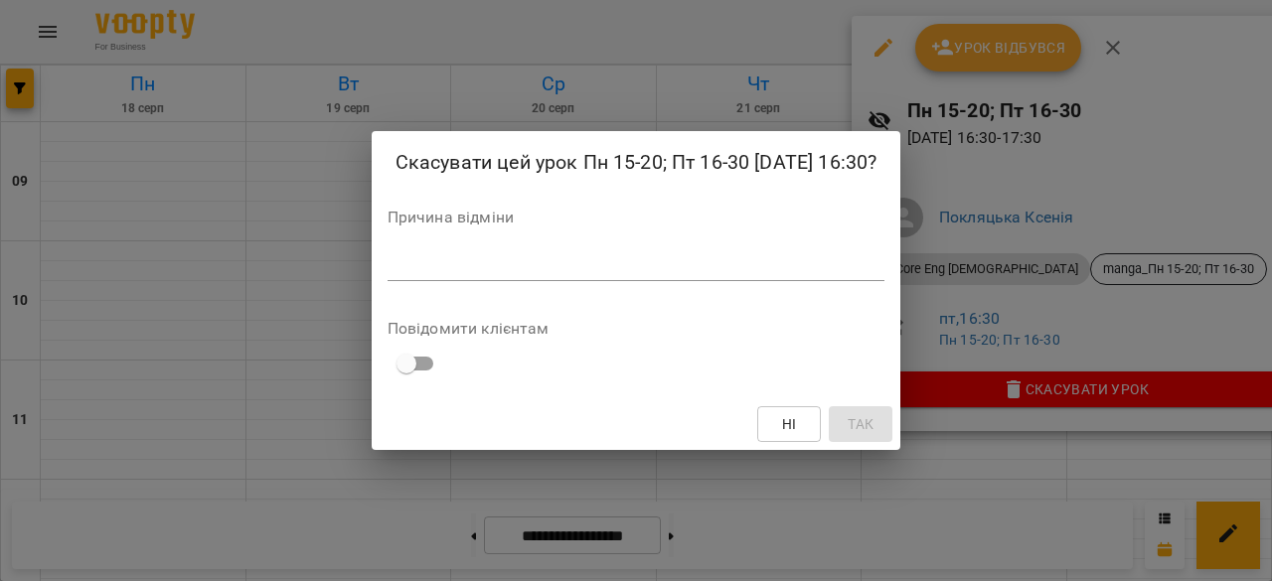
click at [565, 269] on textarea at bounding box center [636, 264] width 498 height 19
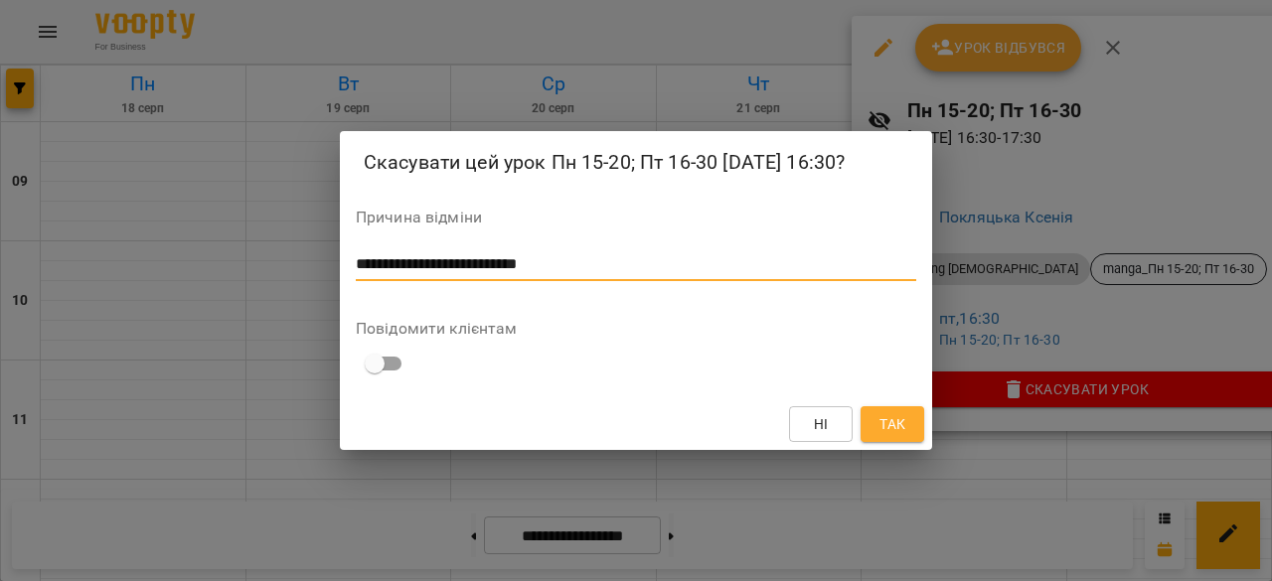
type textarea "**********"
click at [903, 436] on button "Так" at bounding box center [892, 424] width 64 height 36
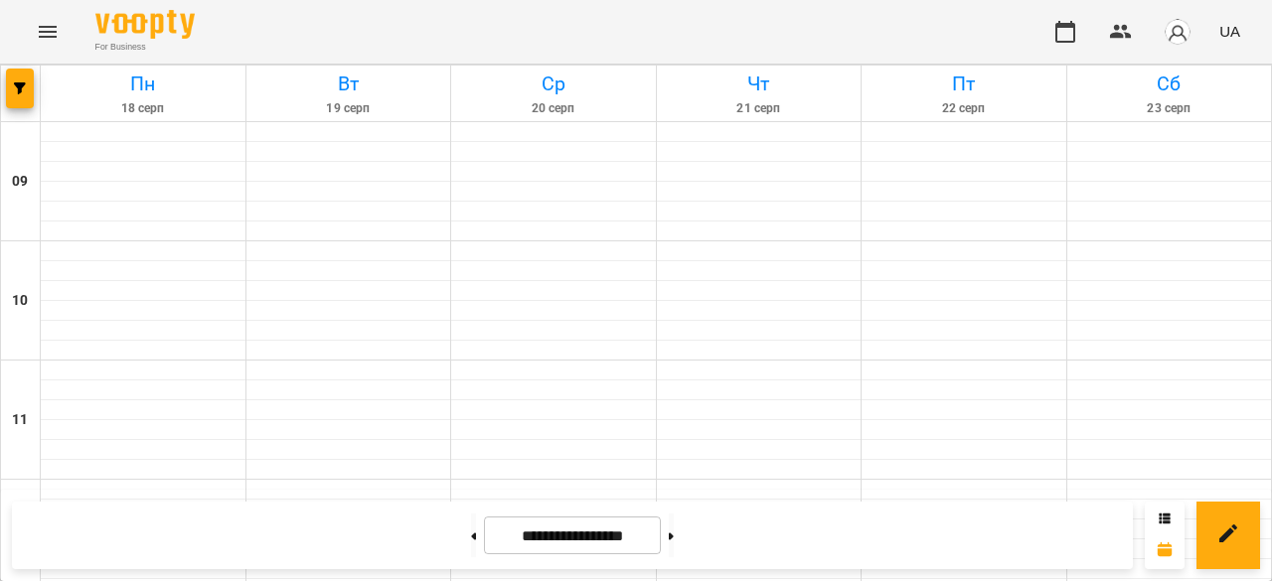
scroll to position [596, 0]
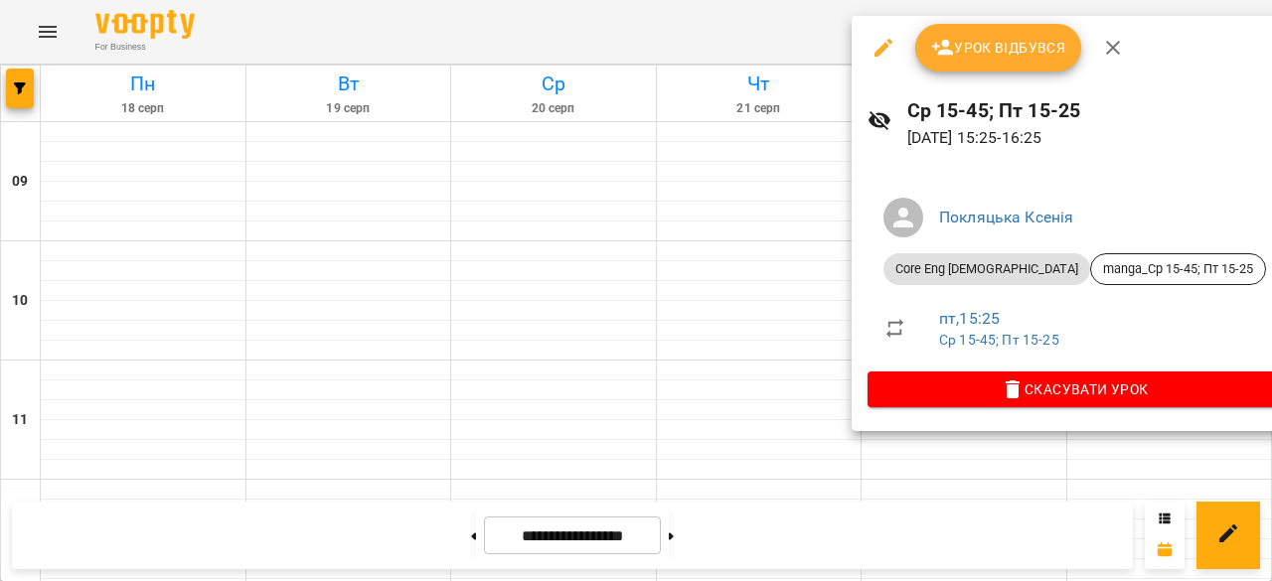
click at [798, 287] on div at bounding box center [636, 290] width 1272 height 581
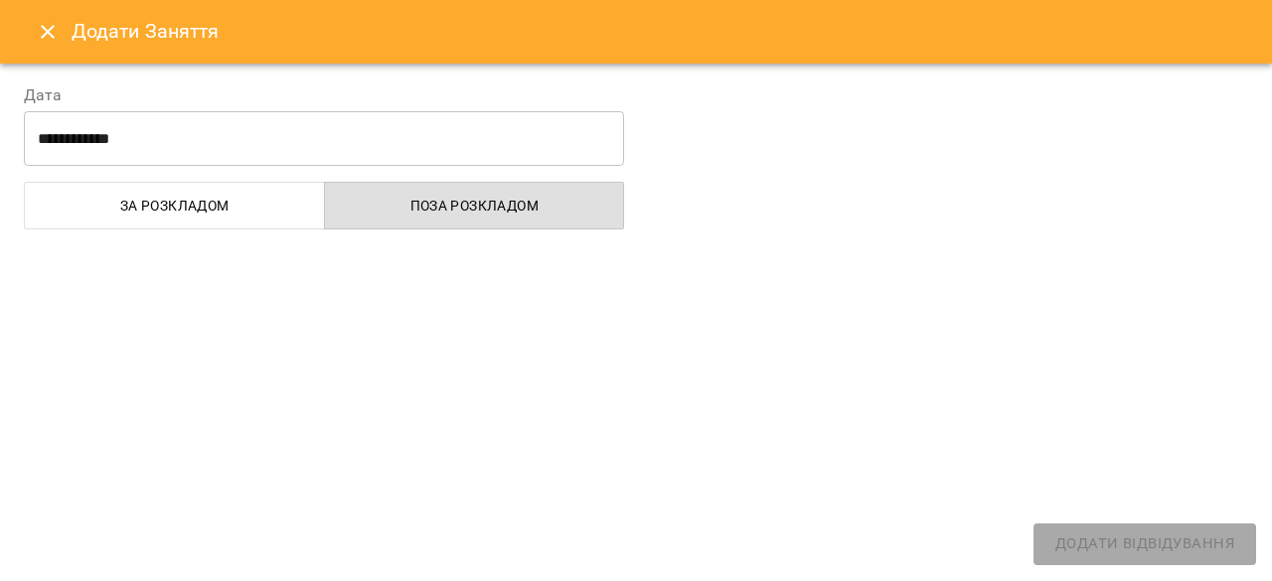
select select "**********"
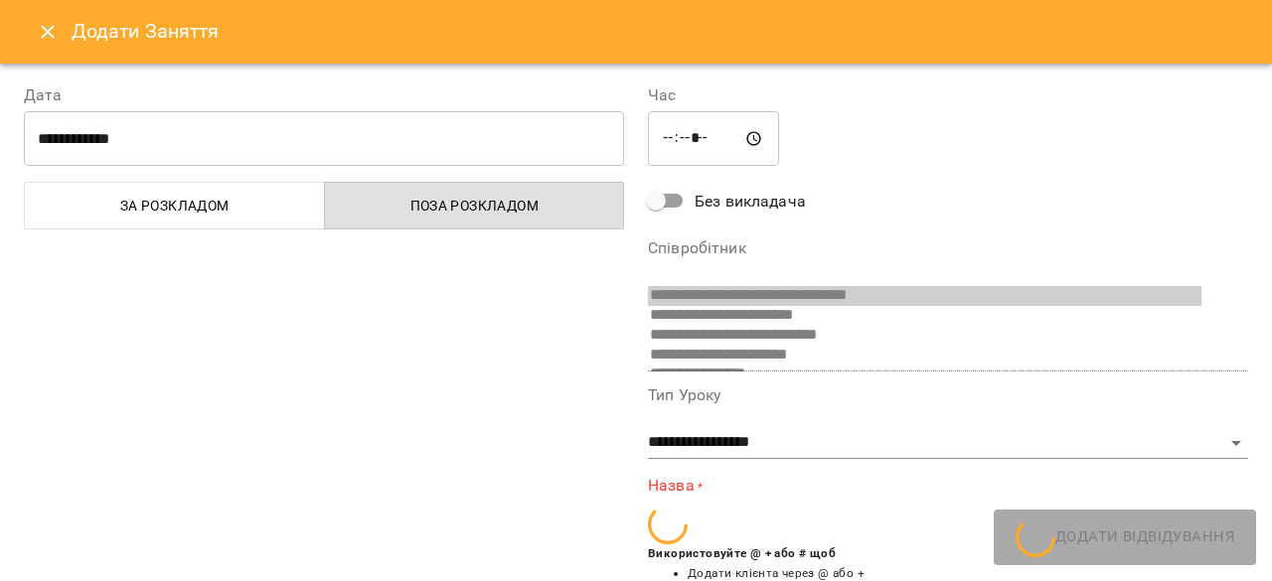
scroll to position [12, 0]
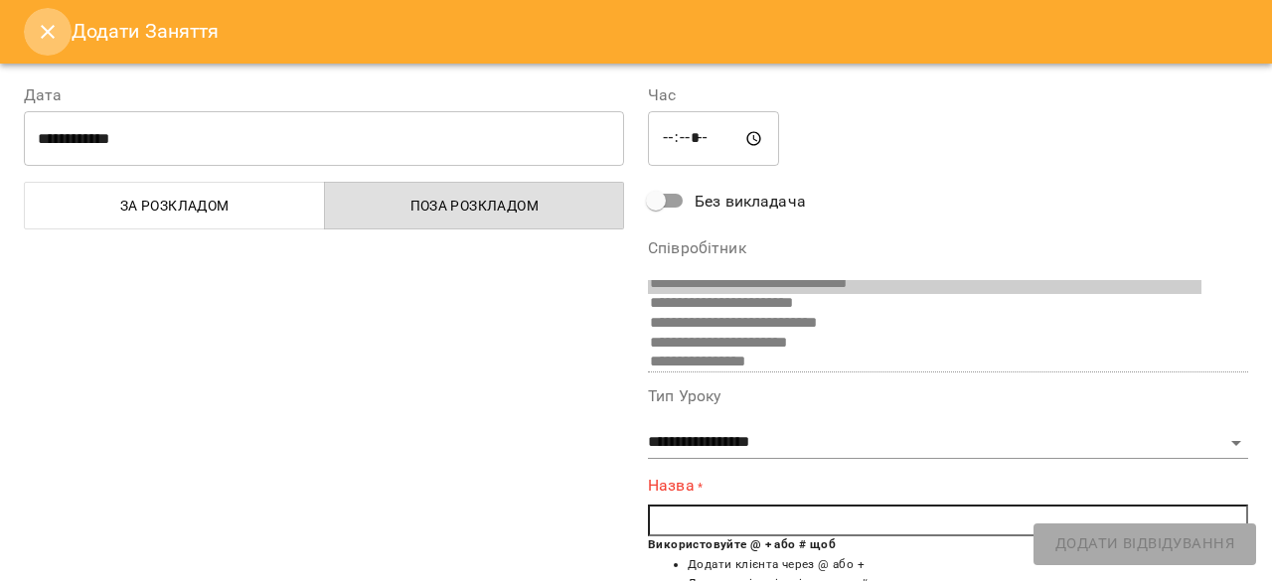
click at [33, 35] on button "Close" at bounding box center [48, 32] width 48 height 48
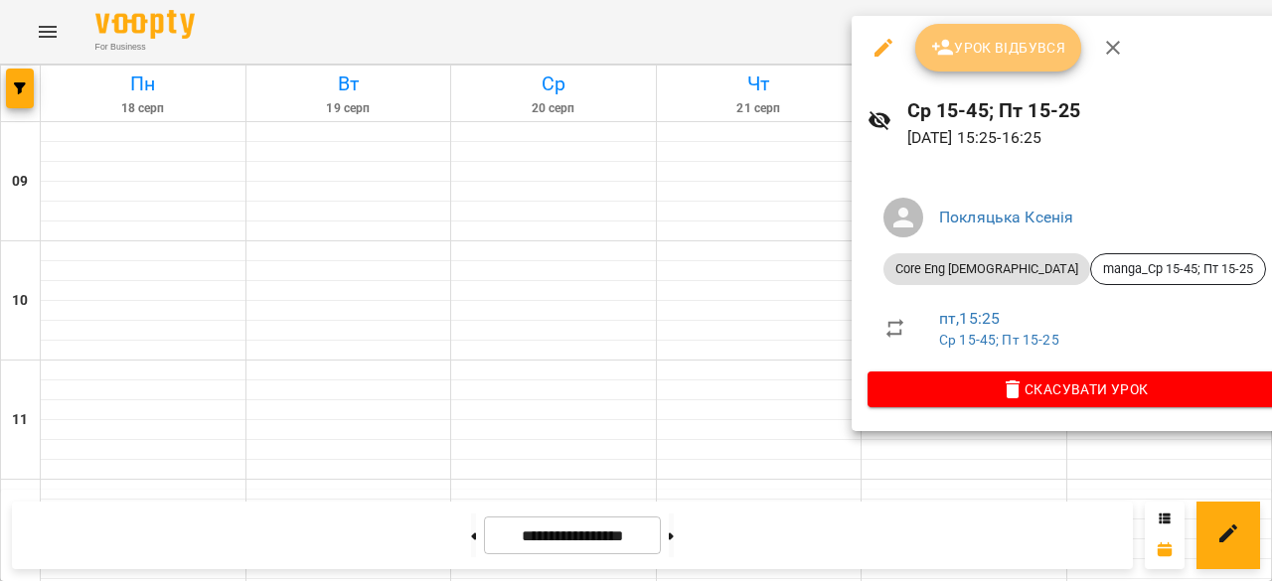
click at [958, 67] on button "Урок відбувся" at bounding box center [998, 48] width 167 height 48
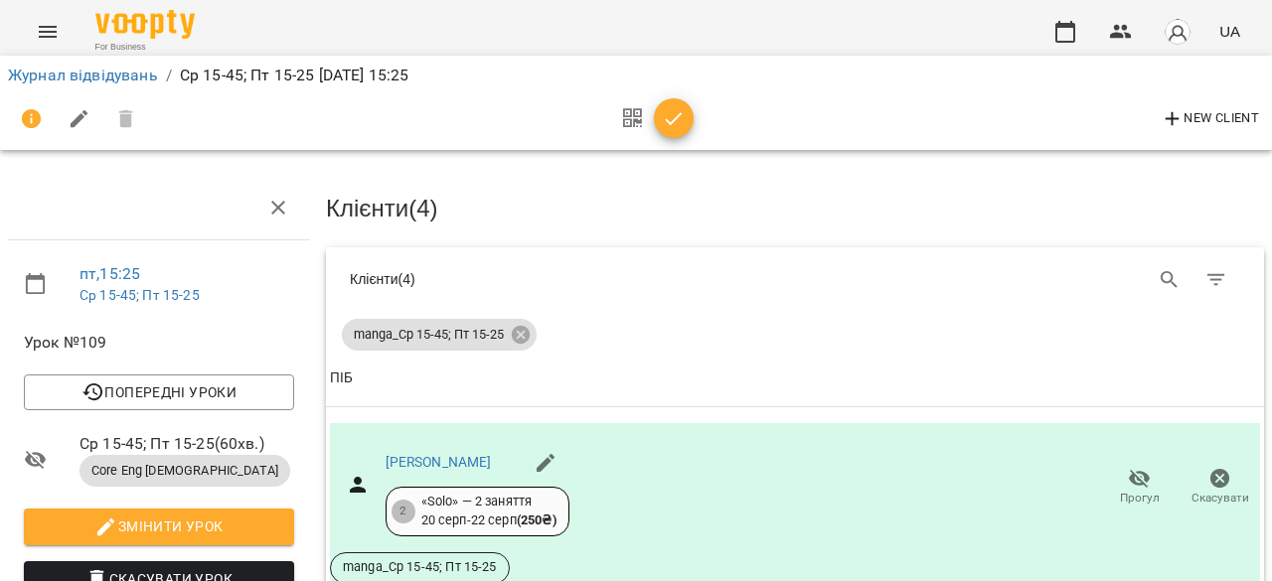
click at [678, 134] on button "button" at bounding box center [674, 118] width 40 height 40
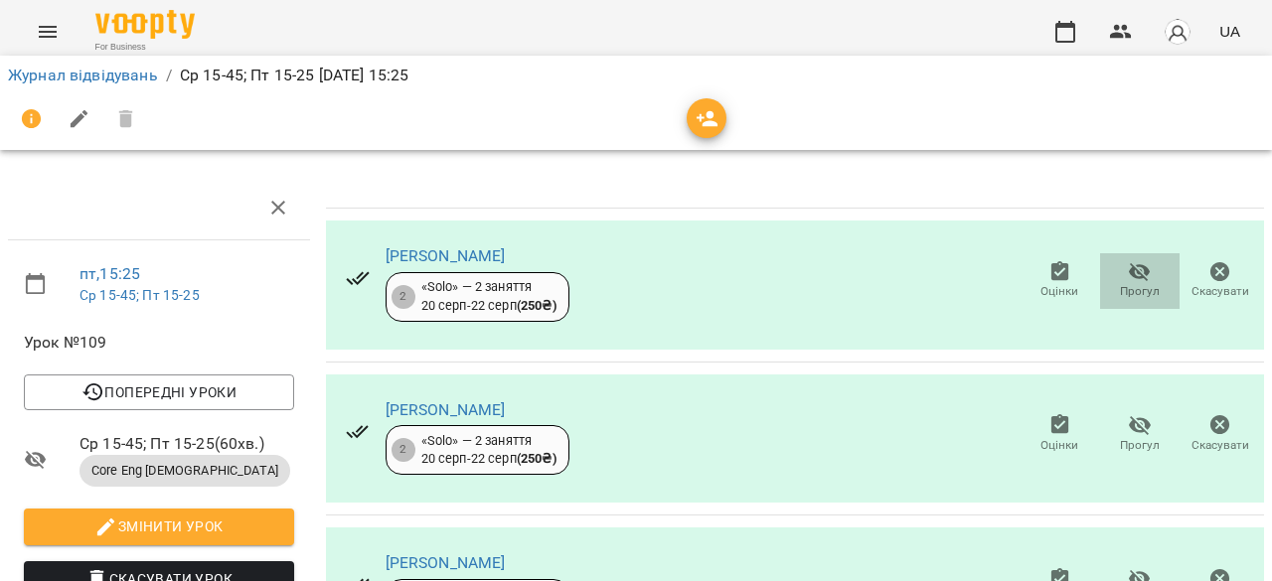
click at [1127, 274] on icon "button" at bounding box center [1139, 272] width 24 height 24
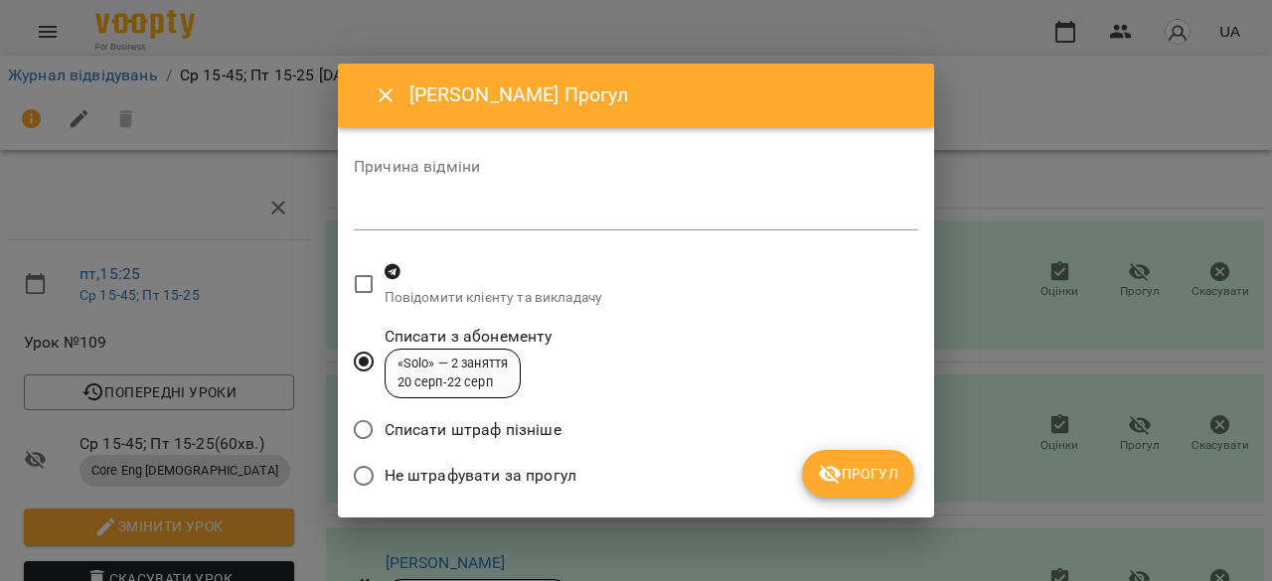
click at [559, 482] on span "Не штрафувати за прогул" at bounding box center [480, 476] width 192 height 24
click at [826, 481] on icon "submit" at bounding box center [830, 474] width 24 height 24
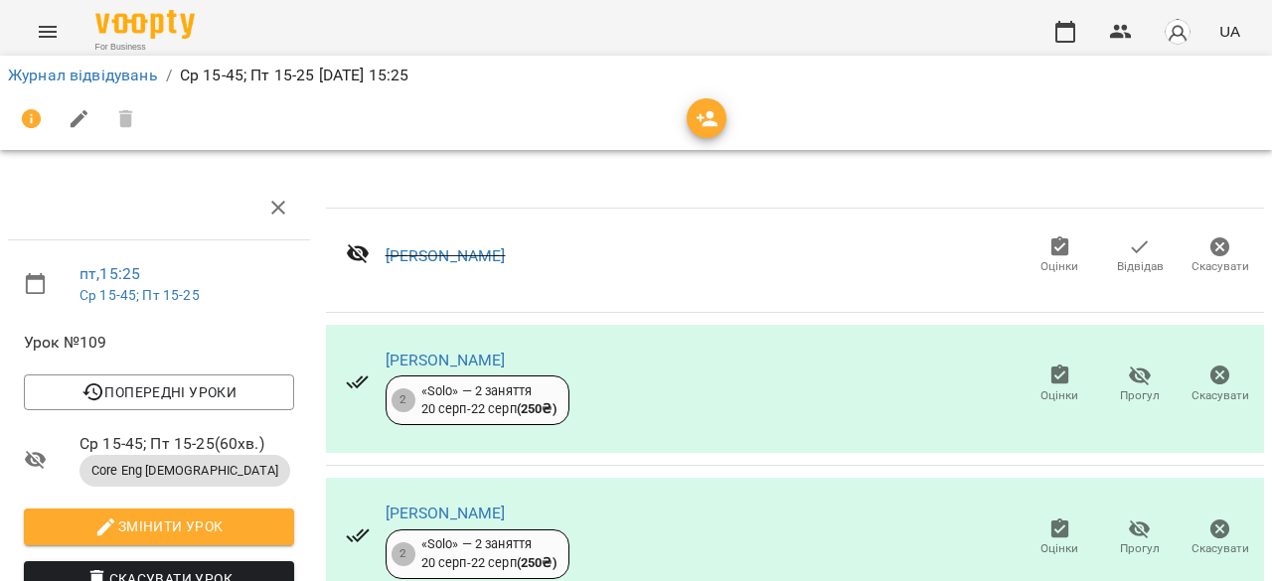
click at [1120, 387] on span "Прогул" at bounding box center [1140, 395] width 40 height 17
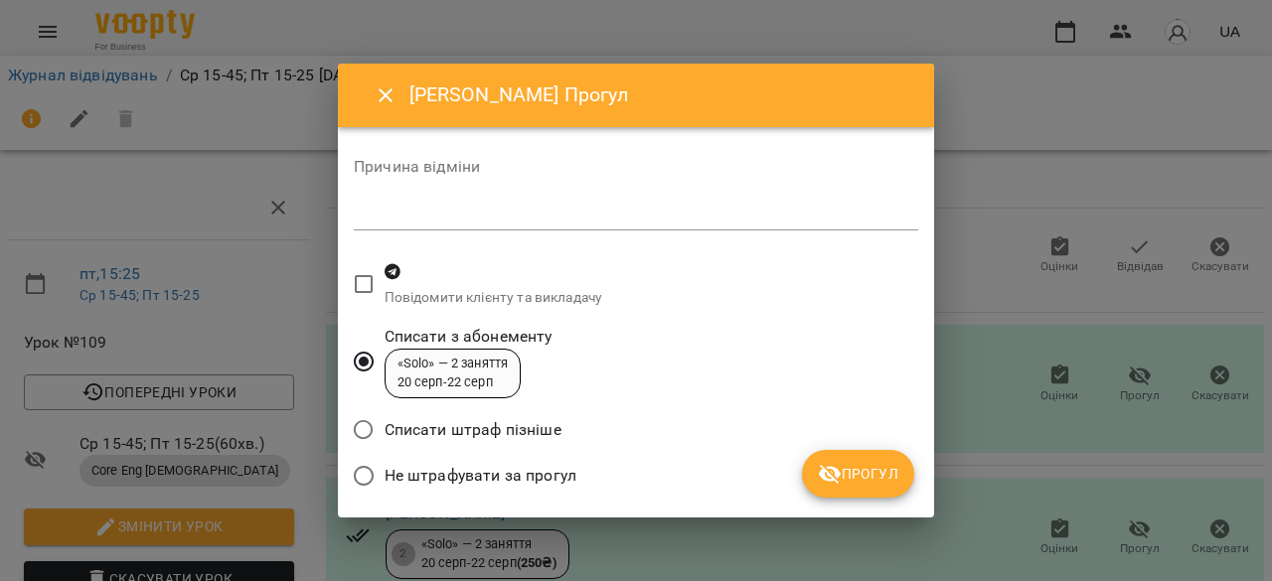
click at [542, 476] on span "Не штрафувати за прогул" at bounding box center [480, 476] width 192 height 24
click at [837, 469] on icon "submit" at bounding box center [830, 474] width 22 height 19
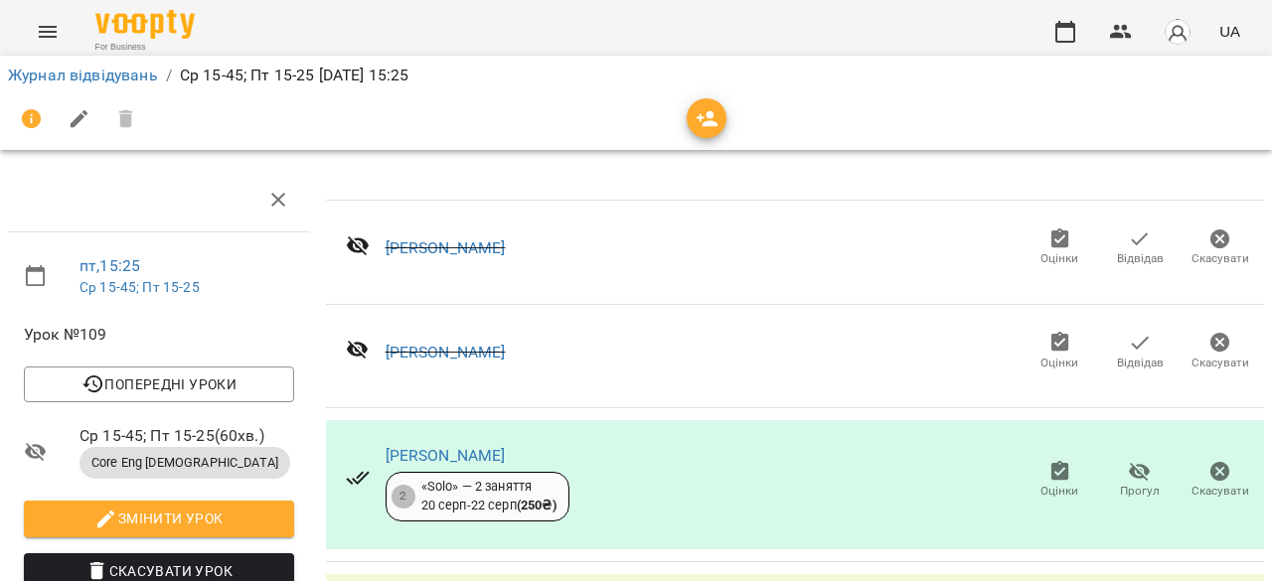
scroll to position [275, 0]
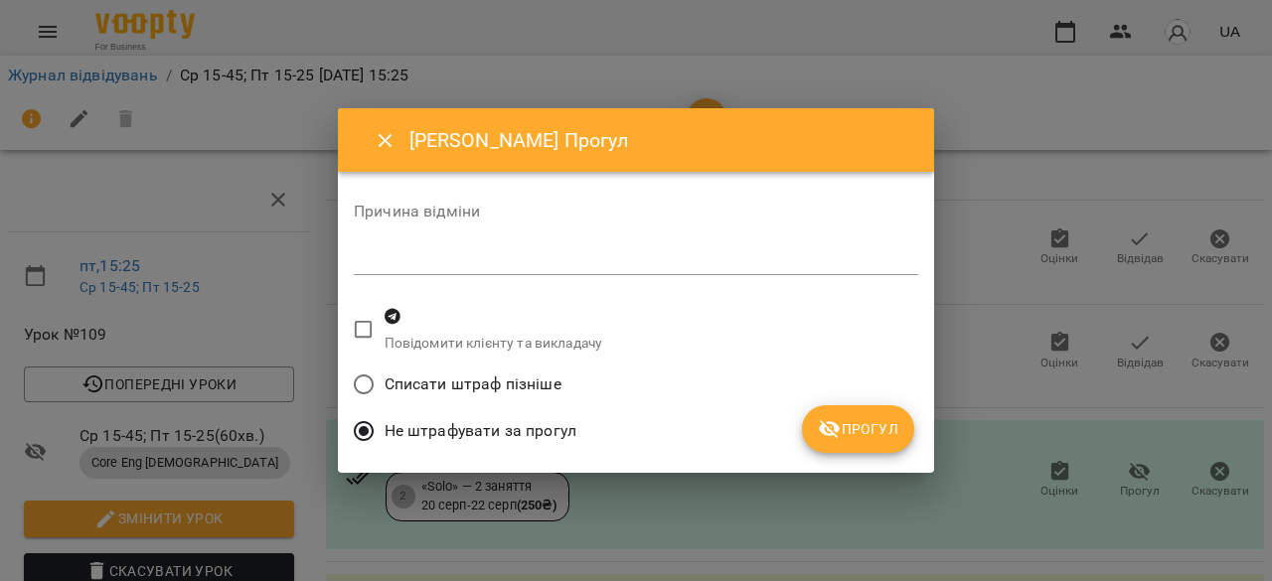
click at [856, 430] on span "Прогул" at bounding box center [858, 429] width 80 height 24
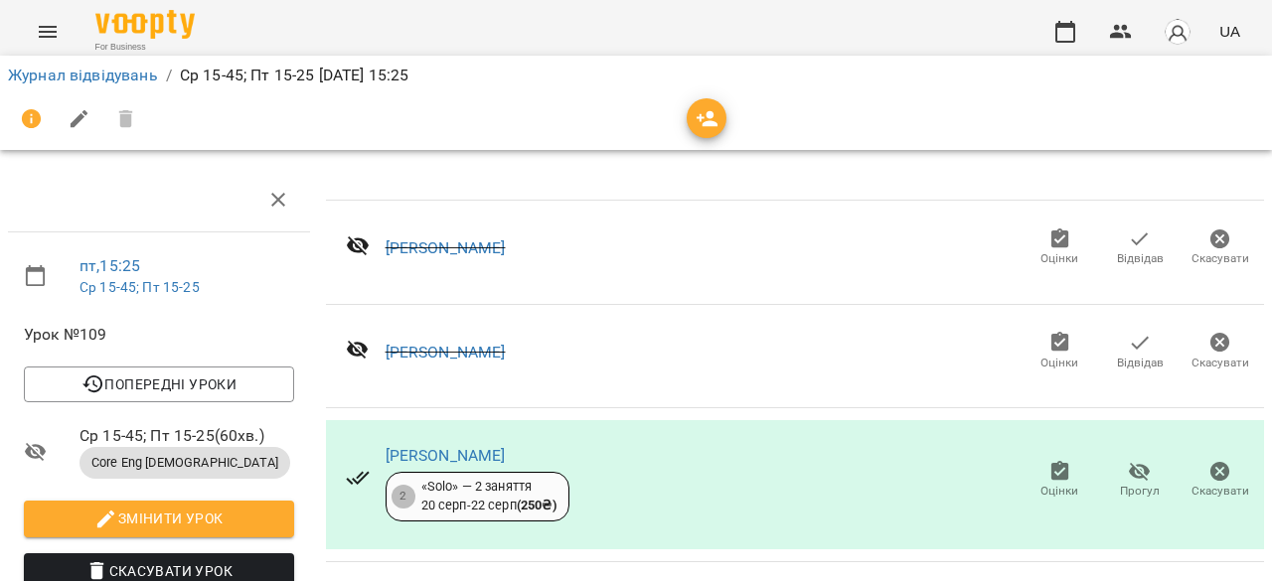
scroll to position [176, 0]
click at [1043, 483] on span "Оцінки" at bounding box center [1059, 491] width 38 height 17
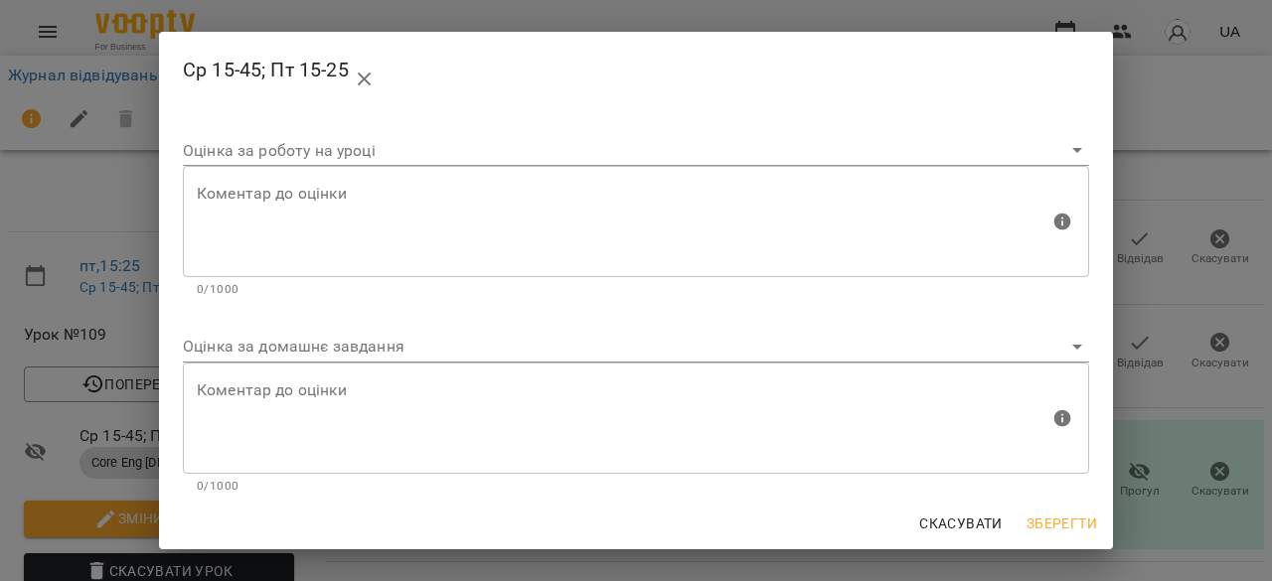
click at [866, 345] on body "For Business UA Журнал відвідувань / Ср 15-45; Пт 15-25 [DATE] 15:25 пт , 15:25…" at bounding box center [636, 417] width 1272 height 834
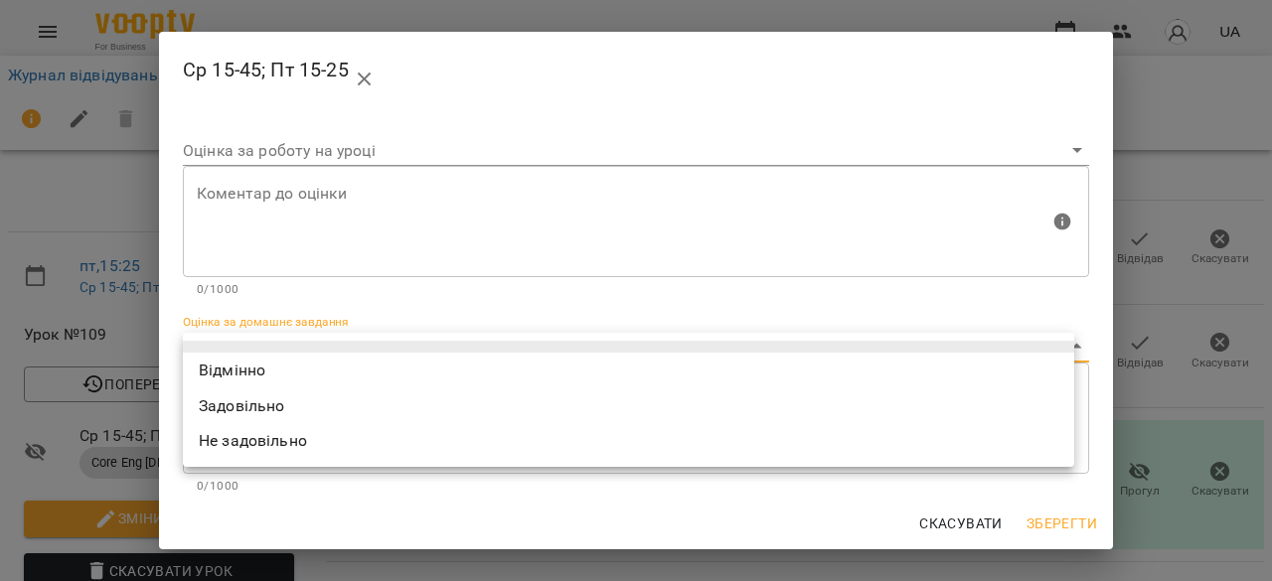
click at [856, 440] on li "Не задовільно" at bounding box center [628, 441] width 891 height 36
type input "**********"
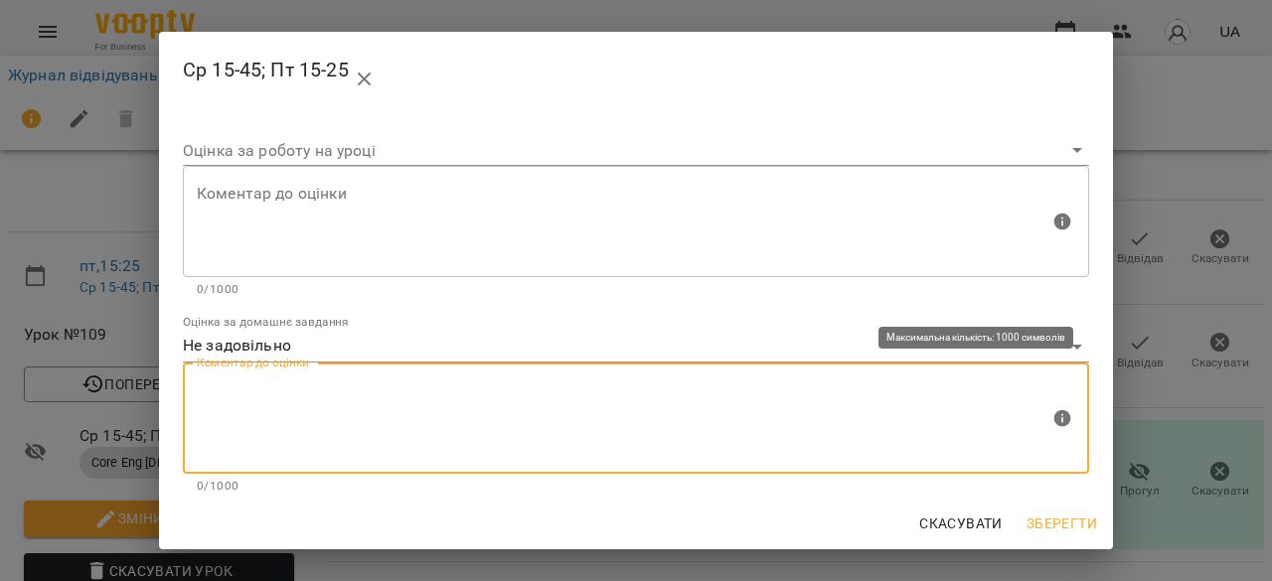
click at [653, 399] on textarea at bounding box center [623, 418] width 852 height 75
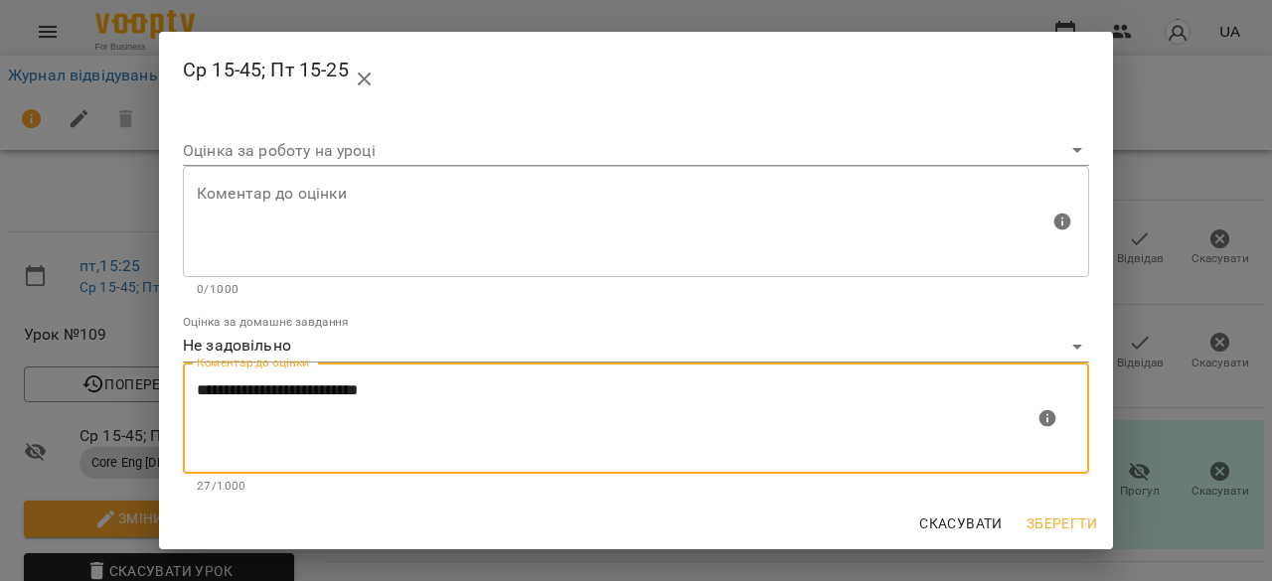
scroll to position [202, 0]
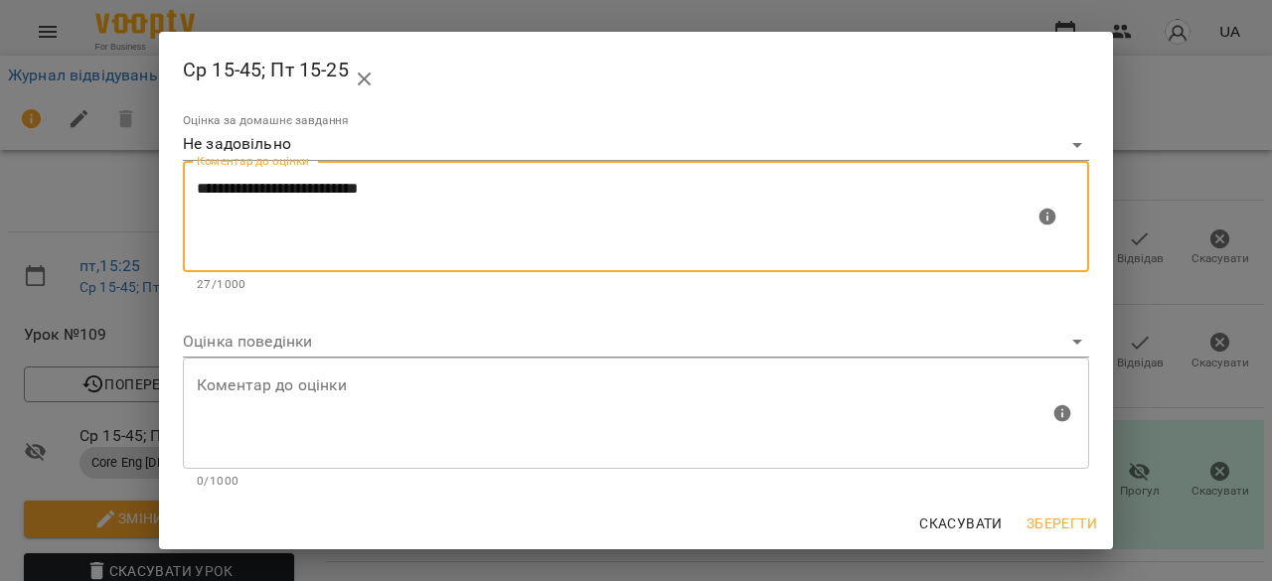
type textarea "**********"
click at [733, 349] on body "For Business UA Журнал відвідувань / Ср 15-45; Пт 15-25 [DATE] 15:25 пт , 15:25…" at bounding box center [636, 417] width 1272 height 834
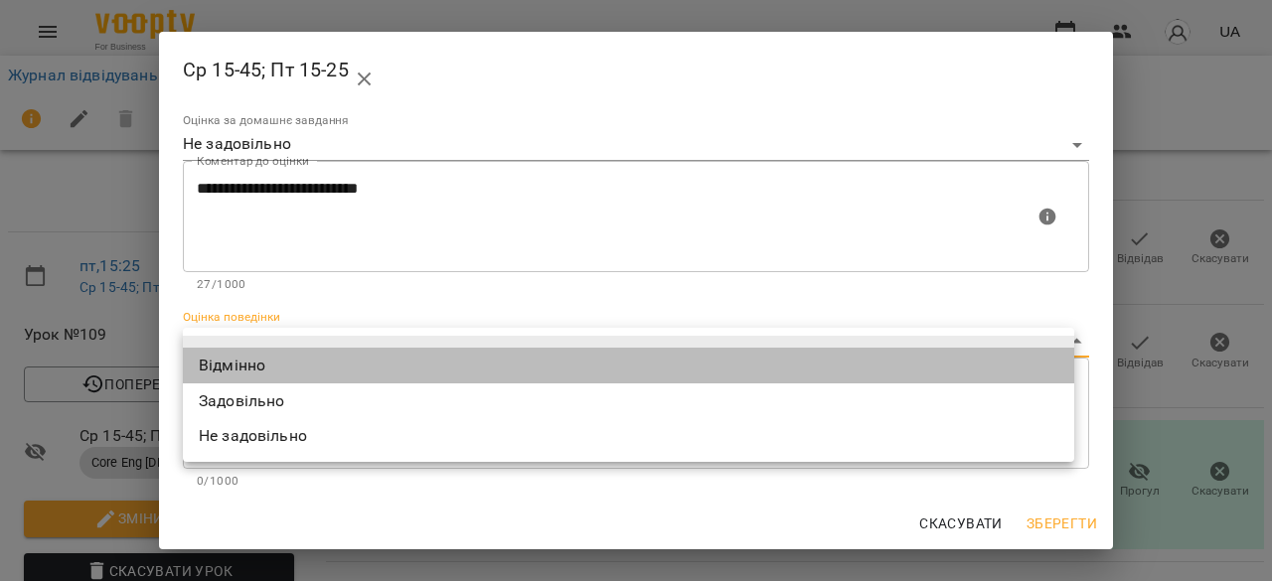
click at [733, 355] on li "Відмінно" at bounding box center [628, 366] width 891 height 36
type input "*********"
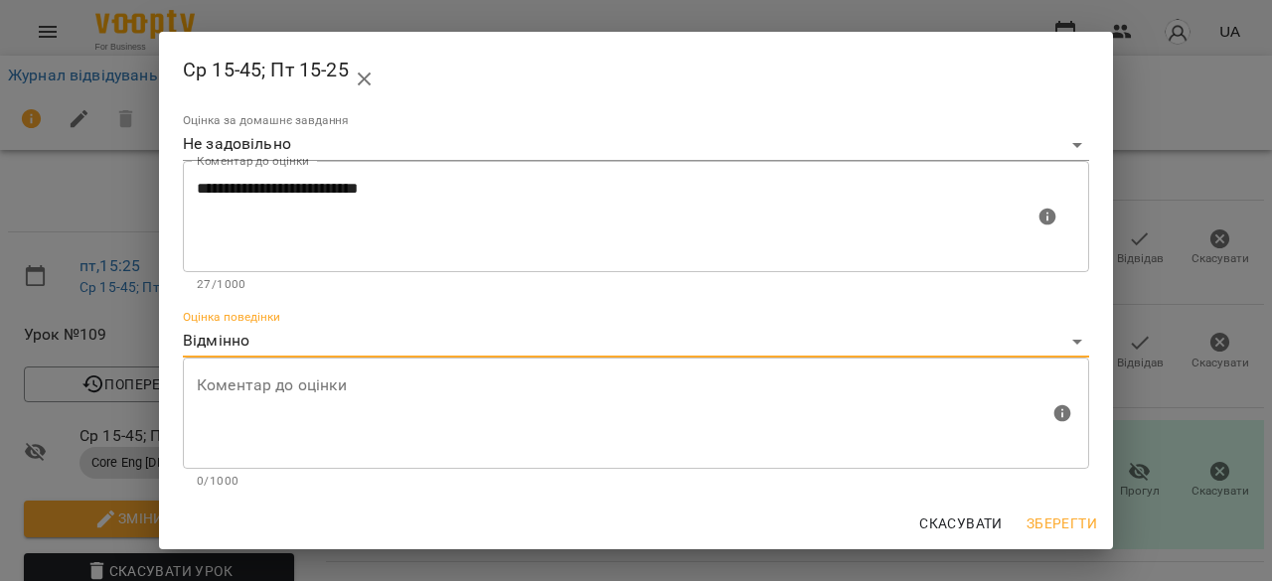
click at [1079, 522] on span "Зберегти" at bounding box center [1061, 524] width 71 height 24
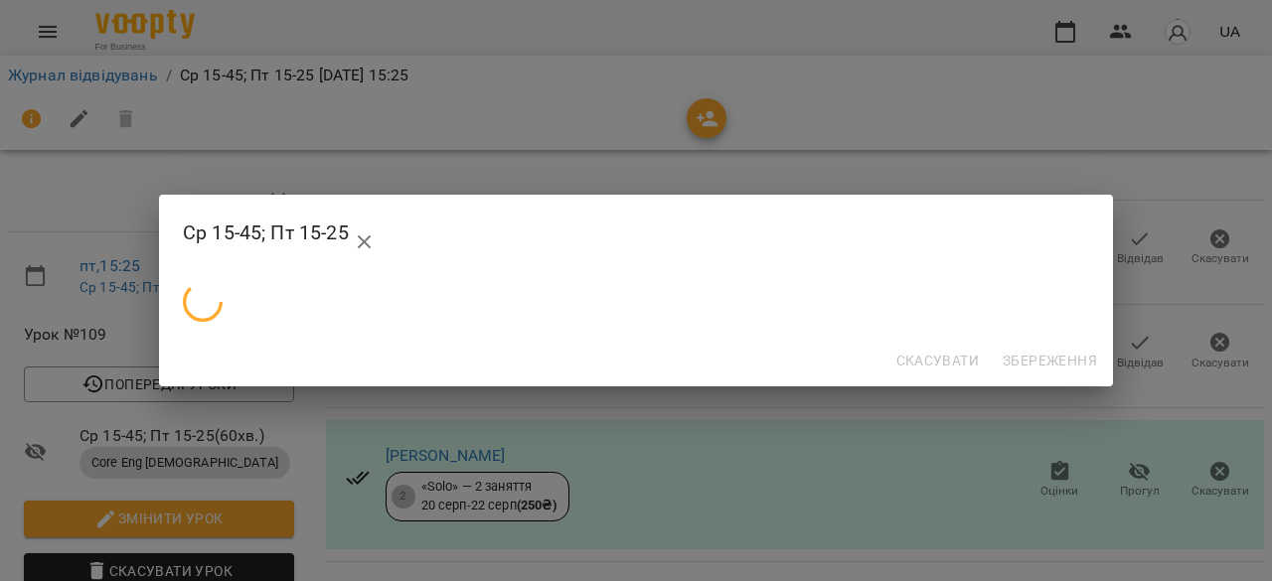
scroll to position [0, 0]
